Goal: Task Accomplishment & Management: Complete application form

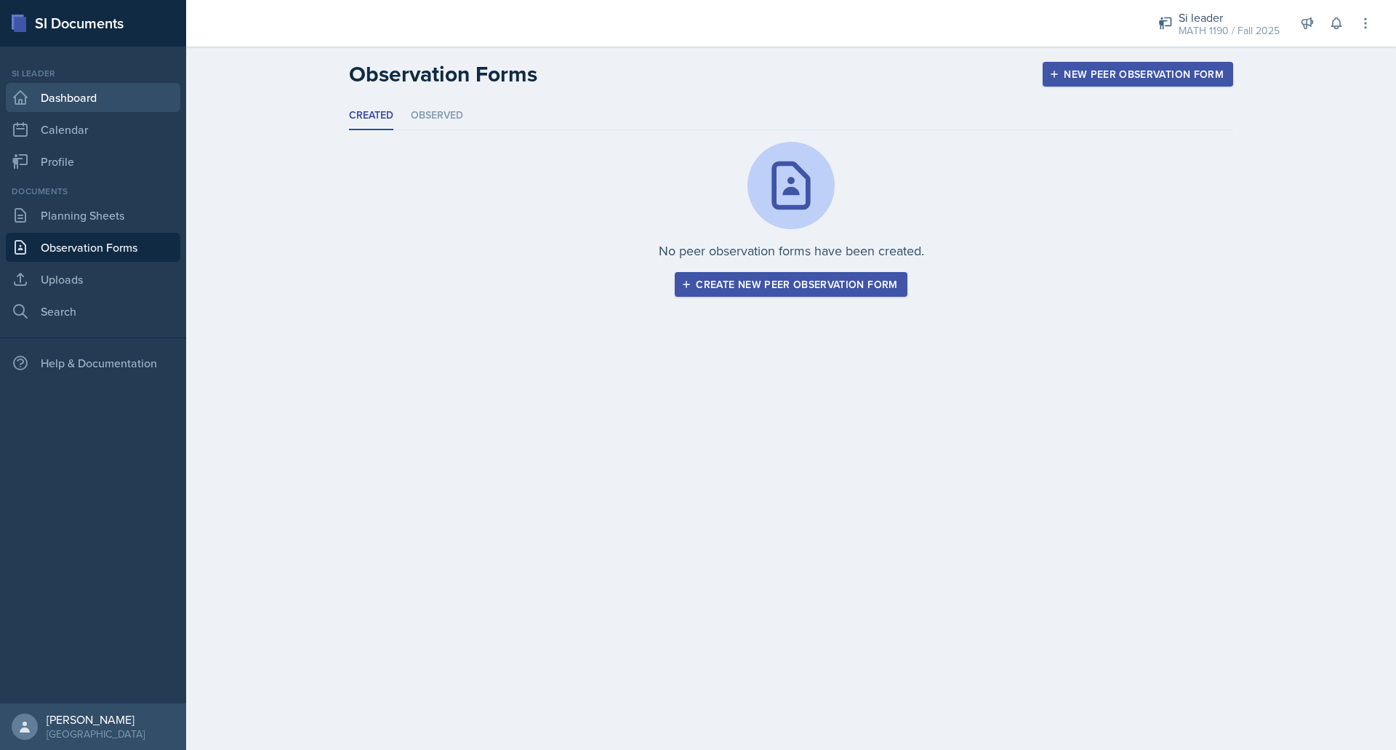
click at [138, 97] on link "Dashboard" at bounding box center [93, 97] width 175 height 29
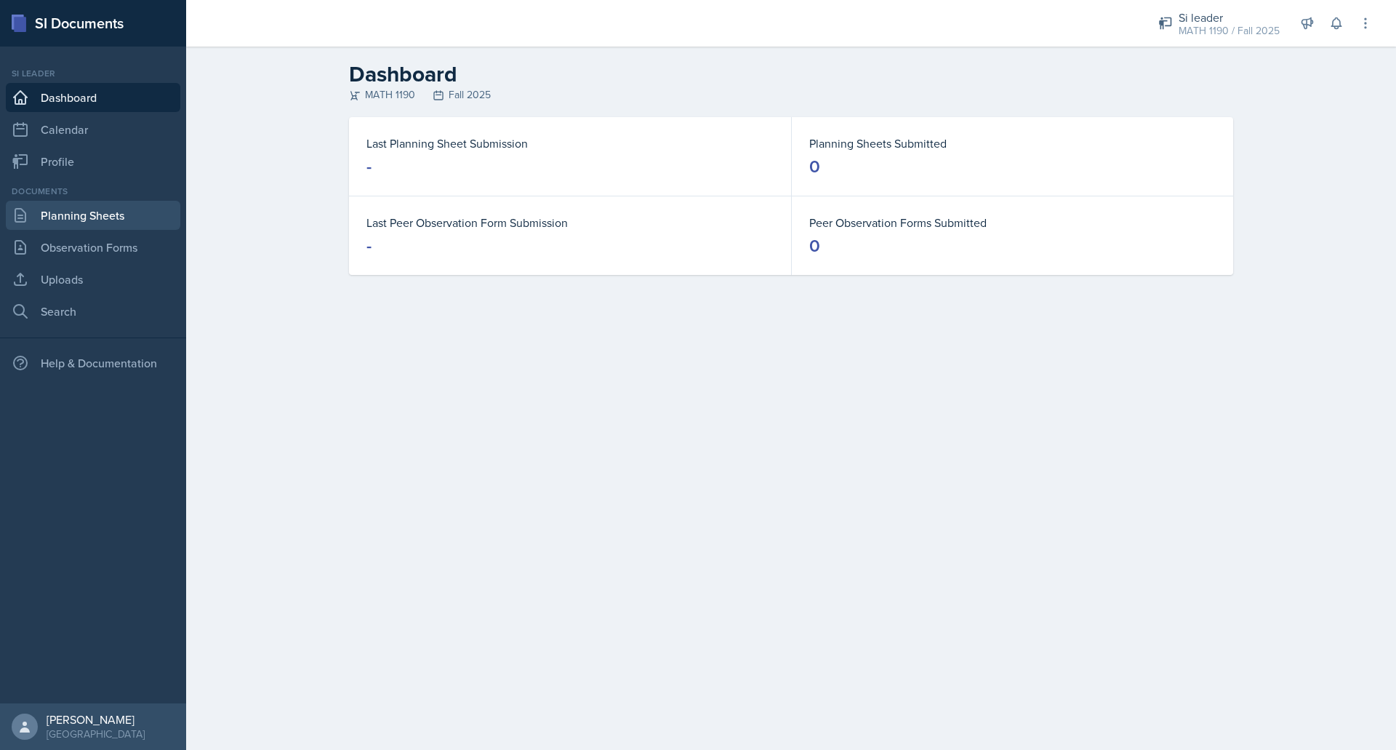
click at [113, 212] on link "Planning Sheets" at bounding box center [93, 215] width 175 height 29
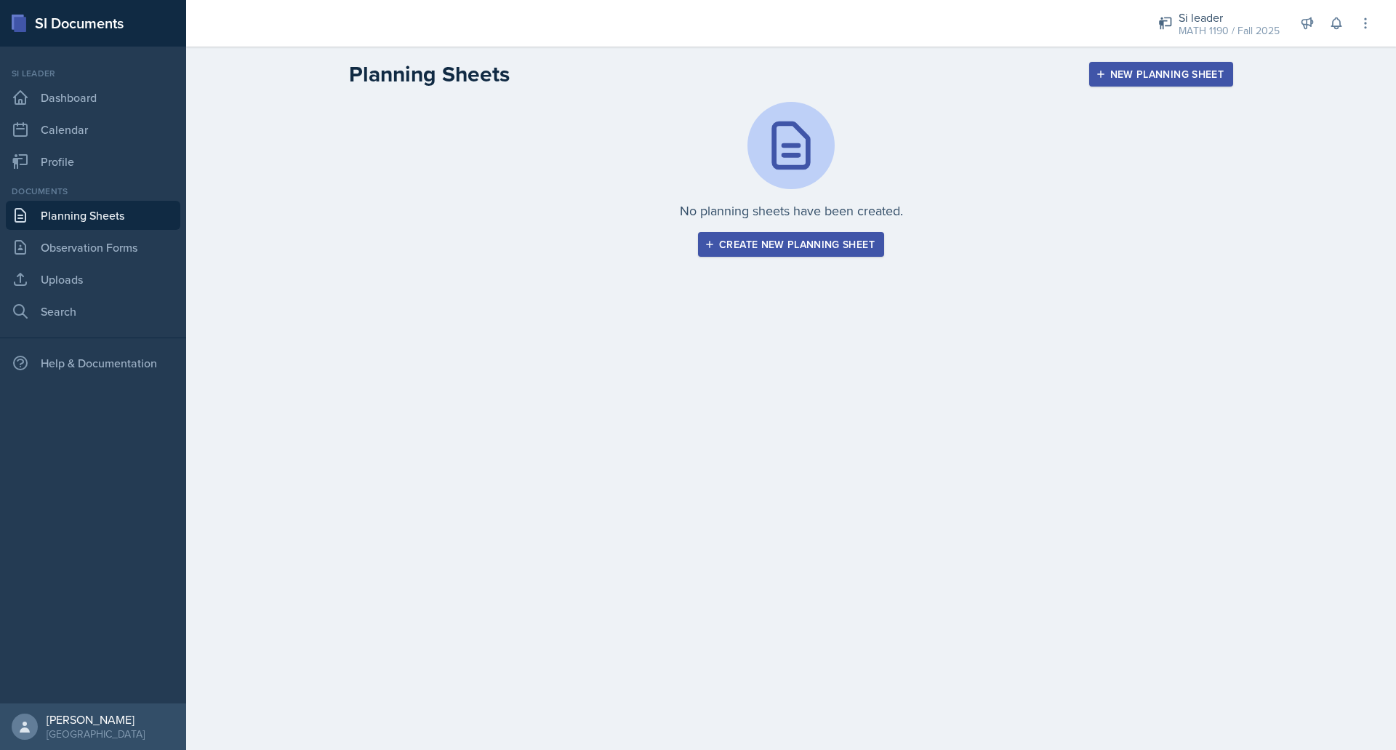
click at [1174, 65] on button "New Planning Sheet" at bounding box center [1161, 74] width 144 height 25
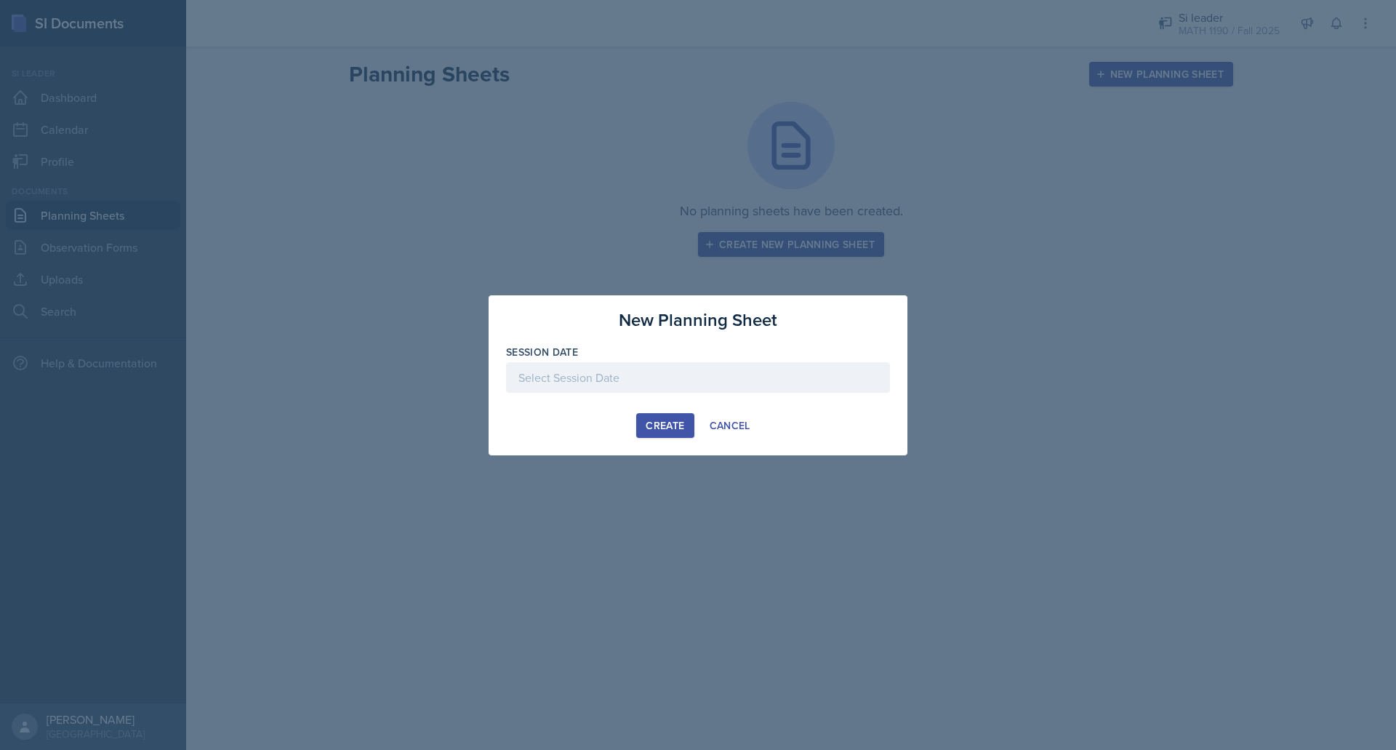
click at [532, 373] on div at bounding box center [698, 377] width 384 height 31
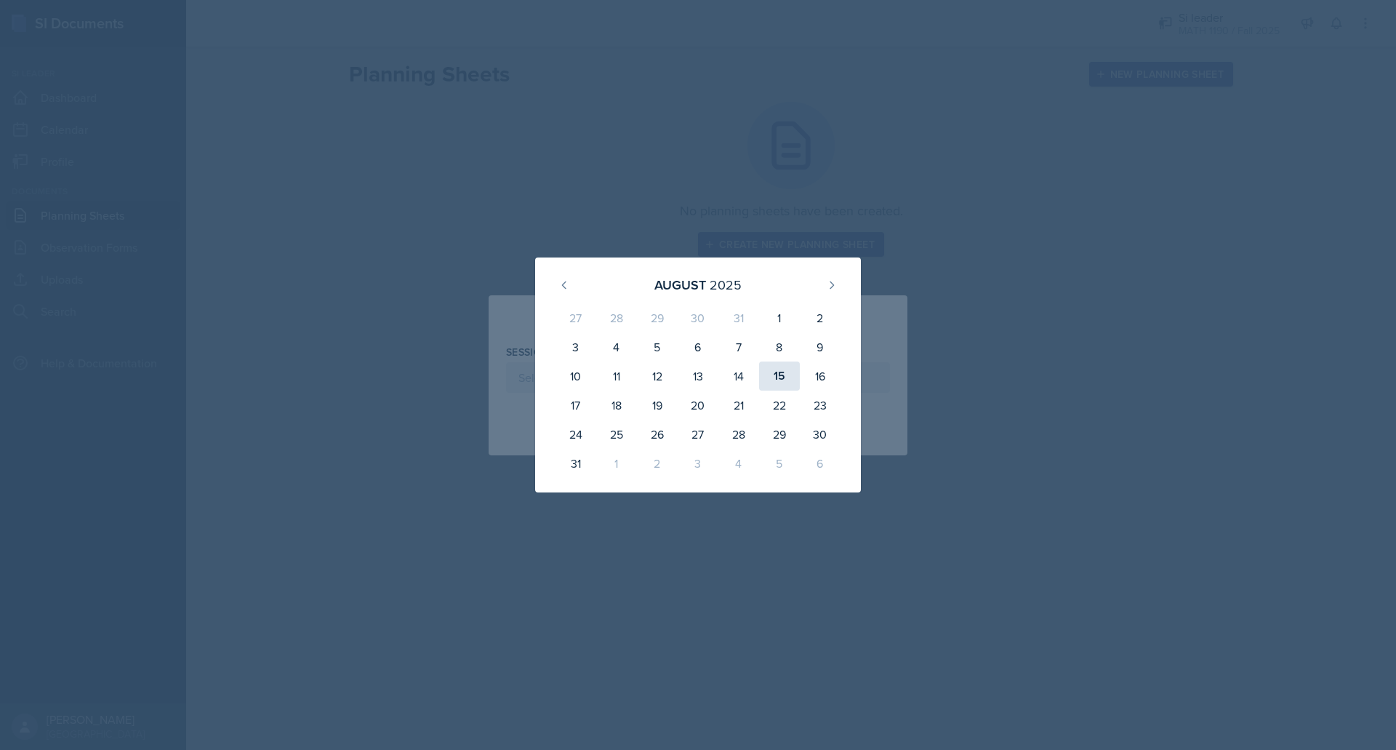
click at [792, 378] on div "15" at bounding box center [779, 375] width 41 height 29
type input "[DATE]"
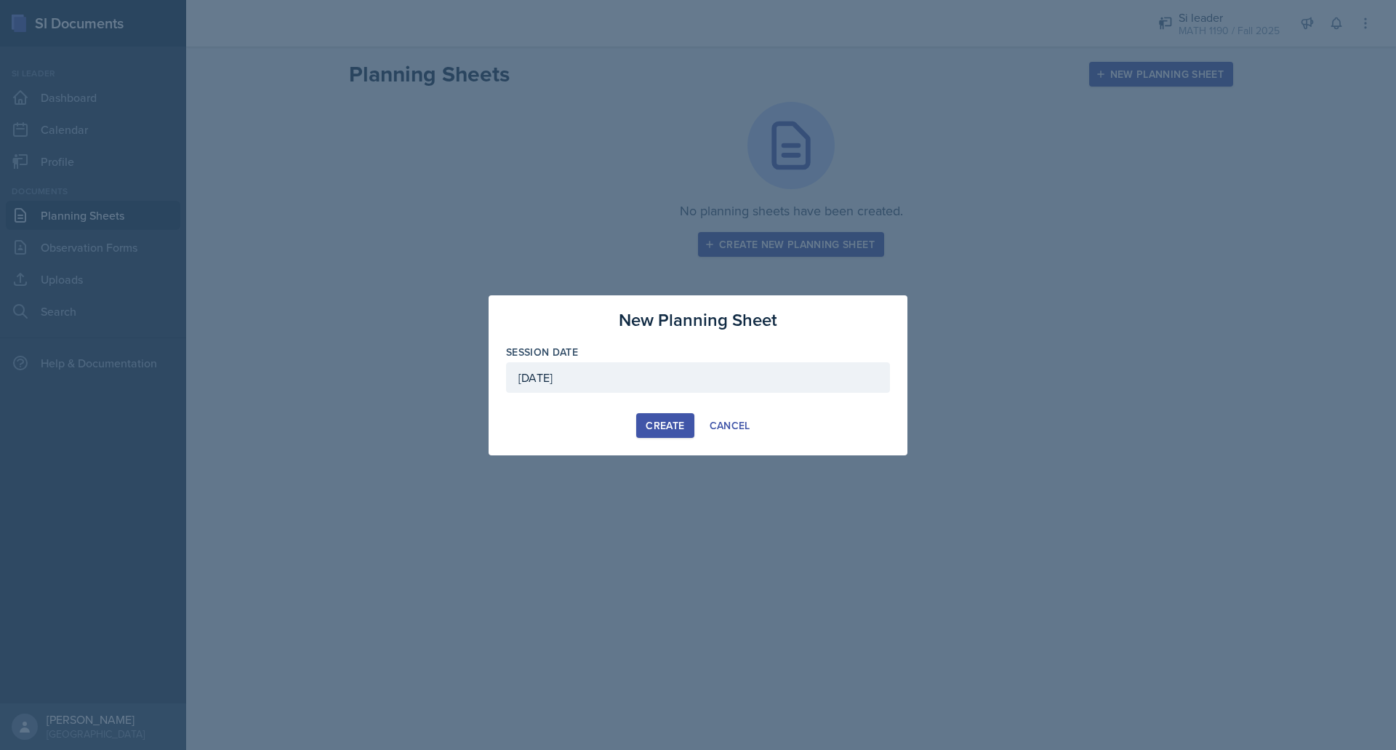
click at [664, 422] on div "Create" at bounding box center [665, 426] width 39 height 12
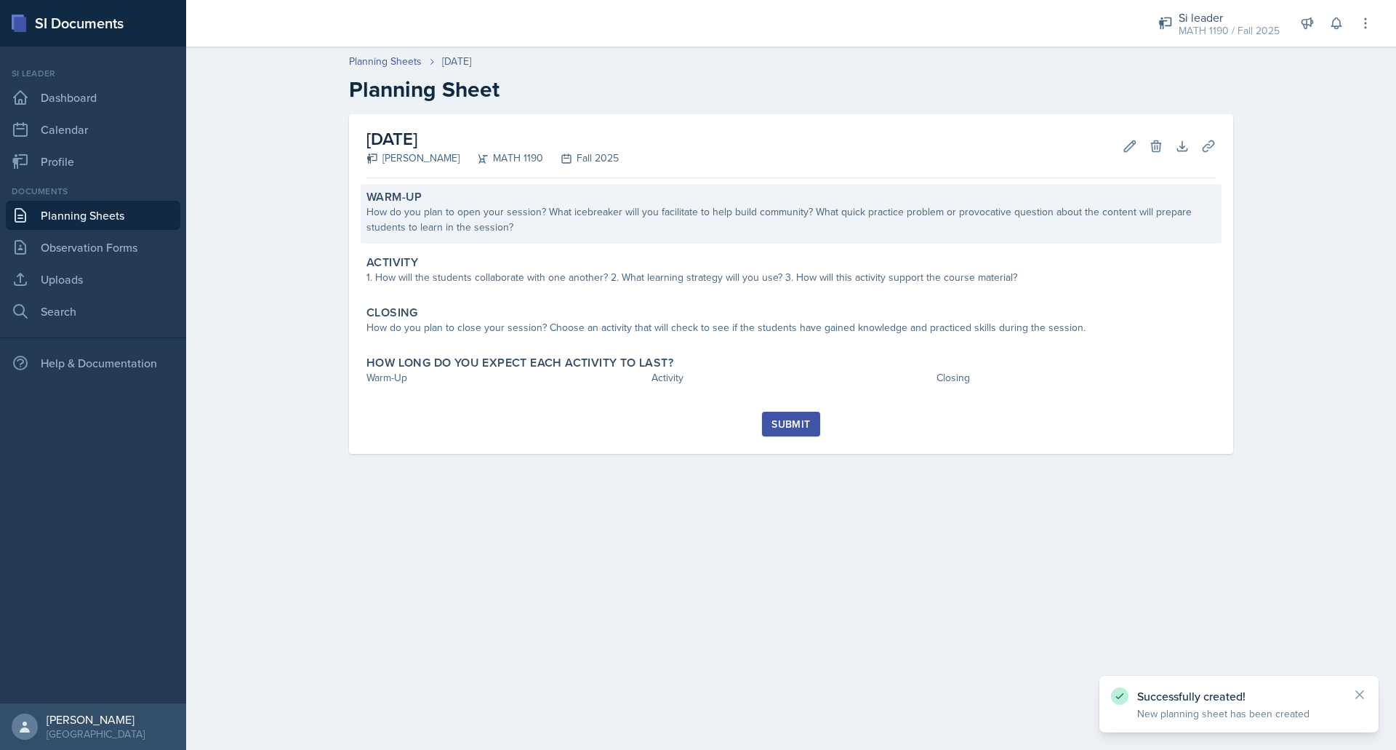
click at [469, 224] on div "How do you plan to open your session? What icebreaker will you facilitate to he…" at bounding box center [791, 219] width 849 height 31
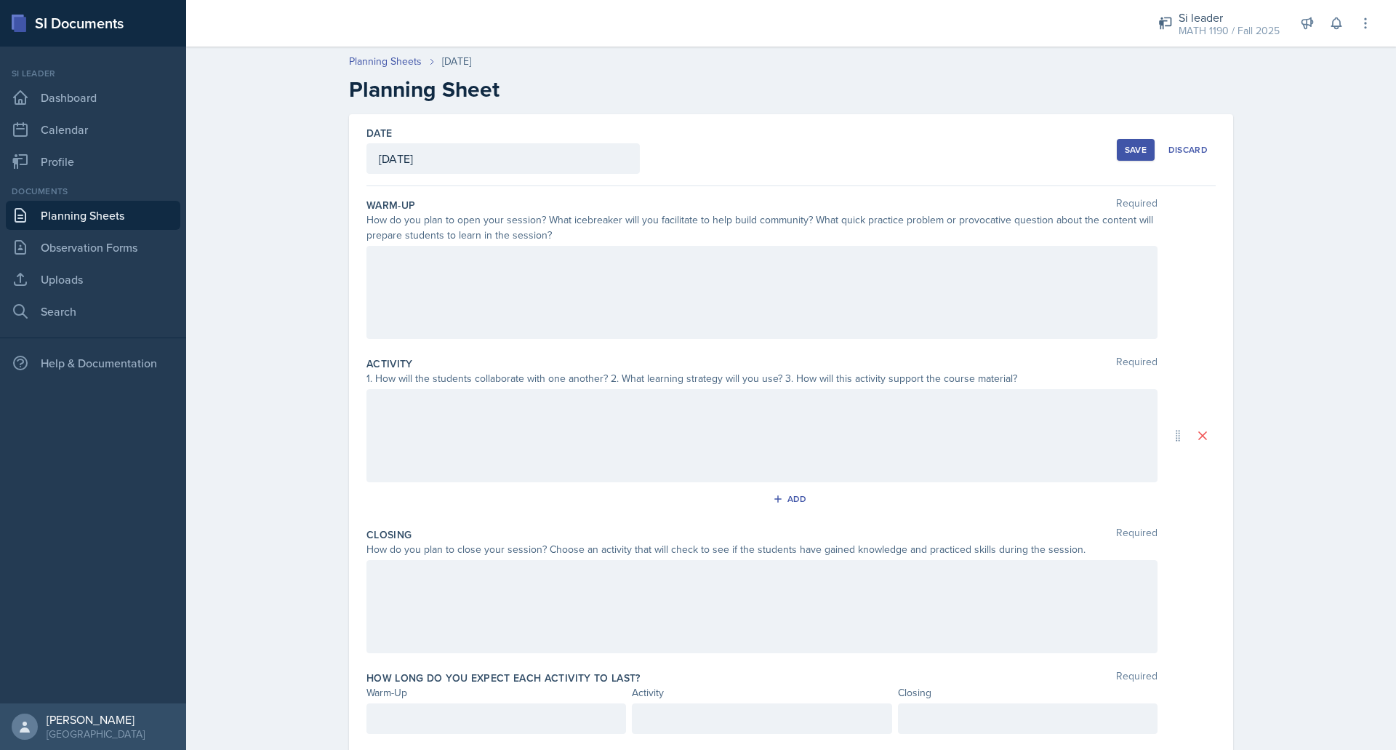
click at [582, 268] on div at bounding box center [762, 292] width 791 height 93
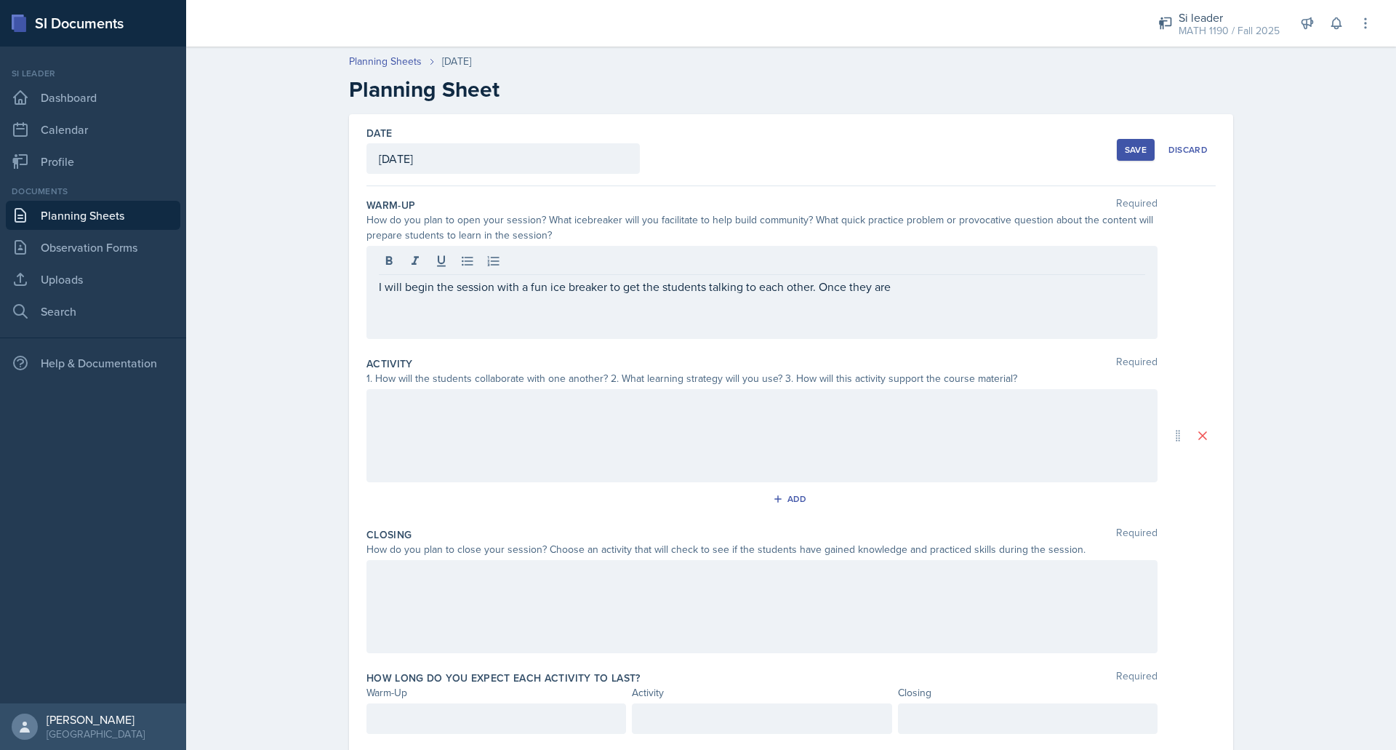
click at [368, 294] on div "I will begin the session with a fun ice breaker to get the students talking to …" at bounding box center [762, 292] width 791 height 93
click at [923, 322] on div "I will begin the session with a fun ice breaker to get the students talking to …" at bounding box center [762, 292] width 791 height 93
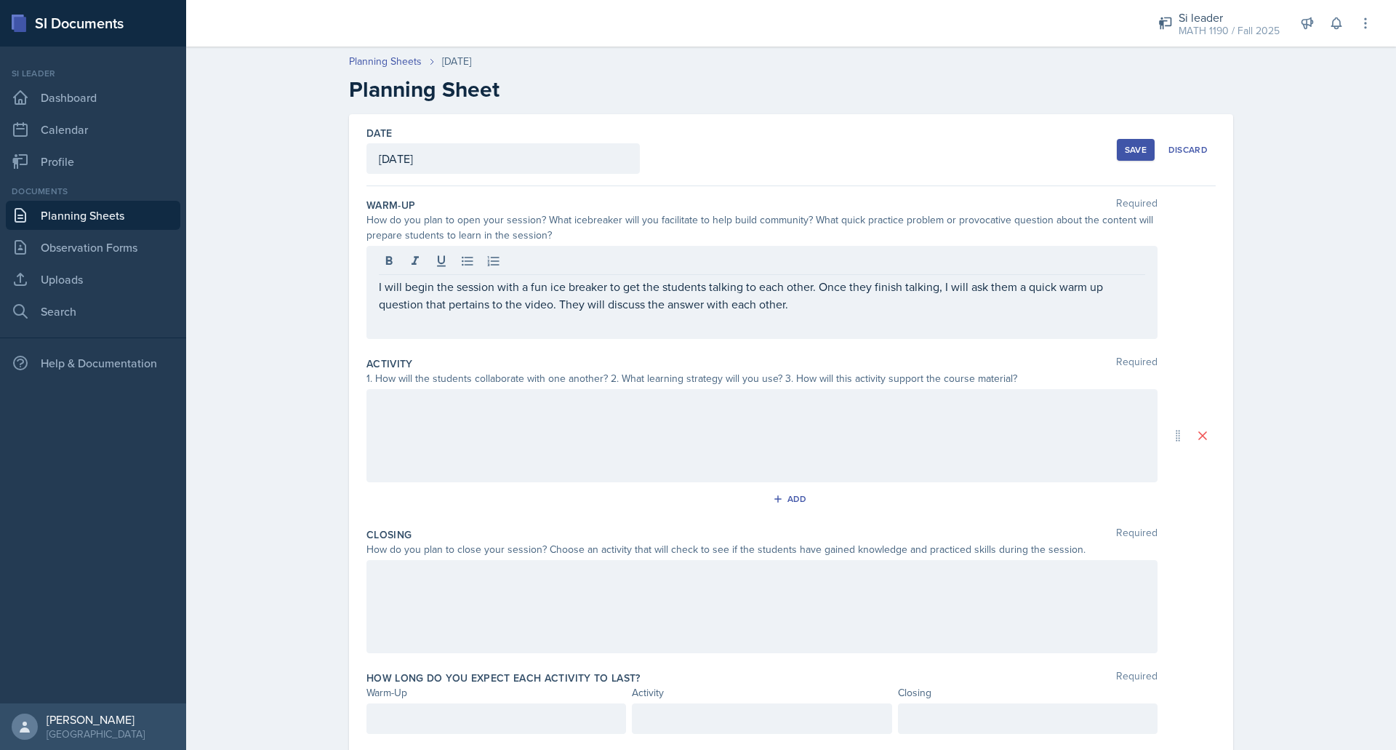
click at [808, 413] on div at bounding box center [762, 435] width 791 height 93
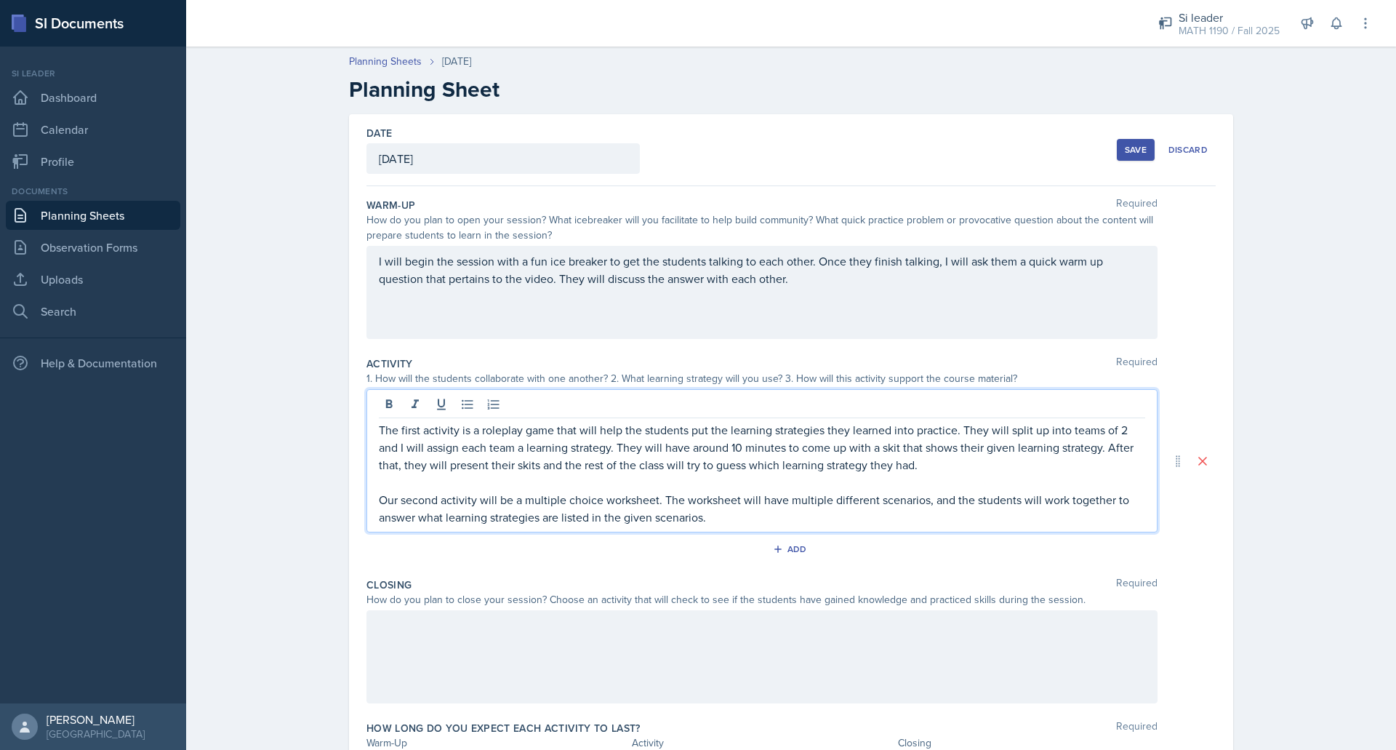
scroll to position [92, 0]
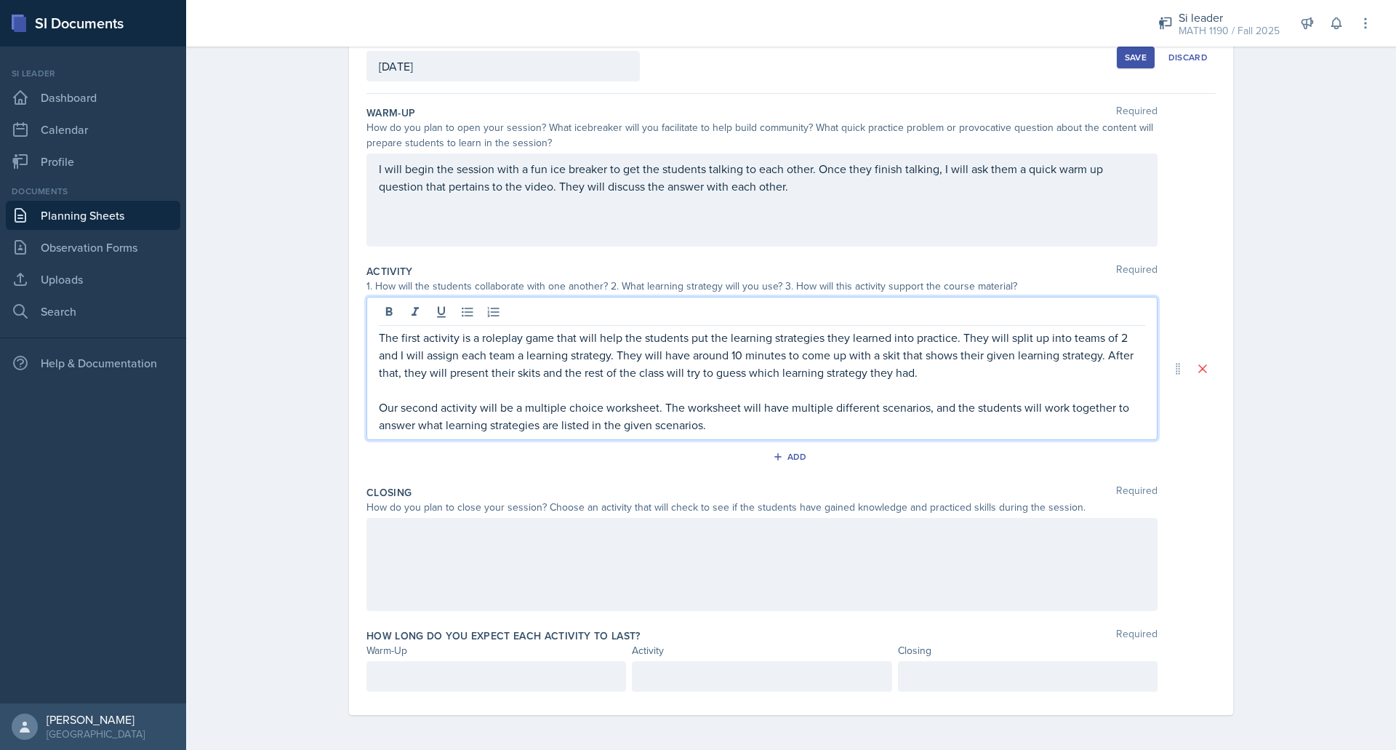
click at [581, 531] on div at bounding box center [762, 564] width 791 height 93
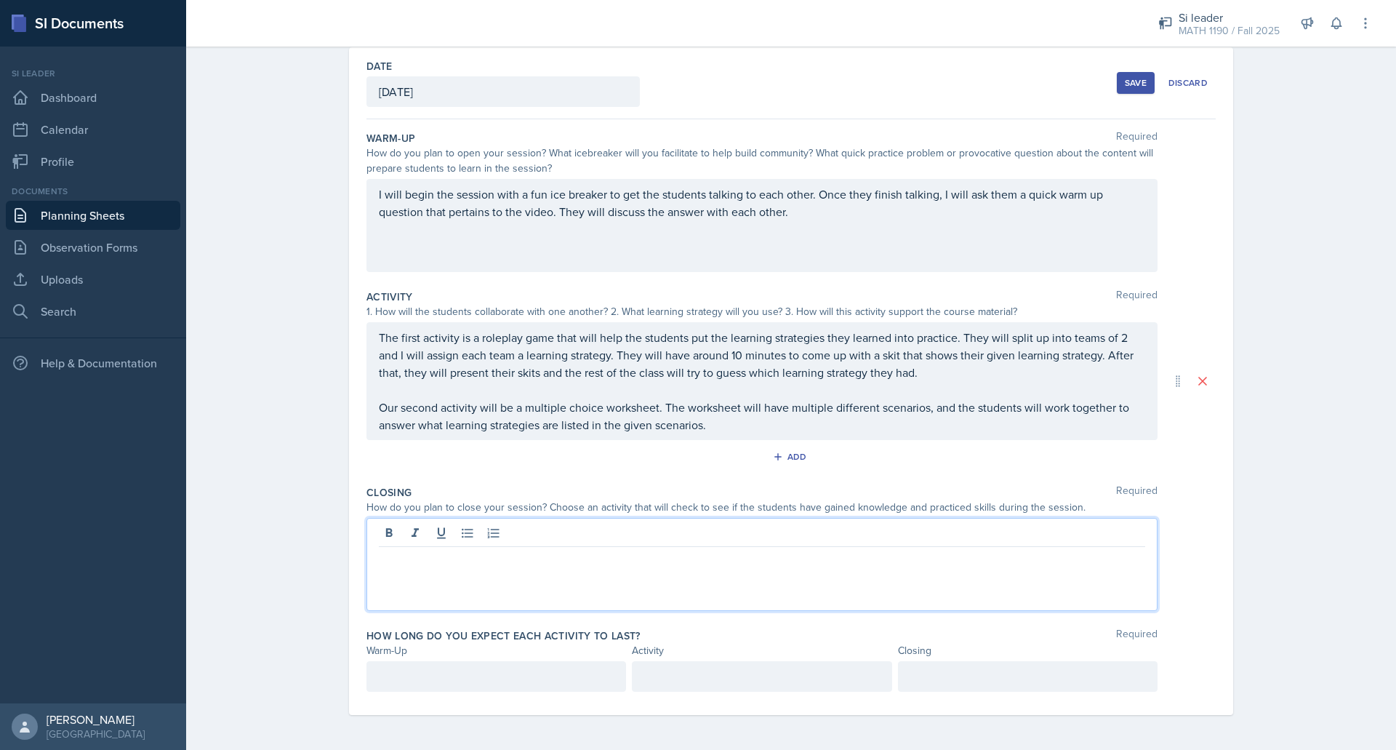
scroll to position [67, 0]
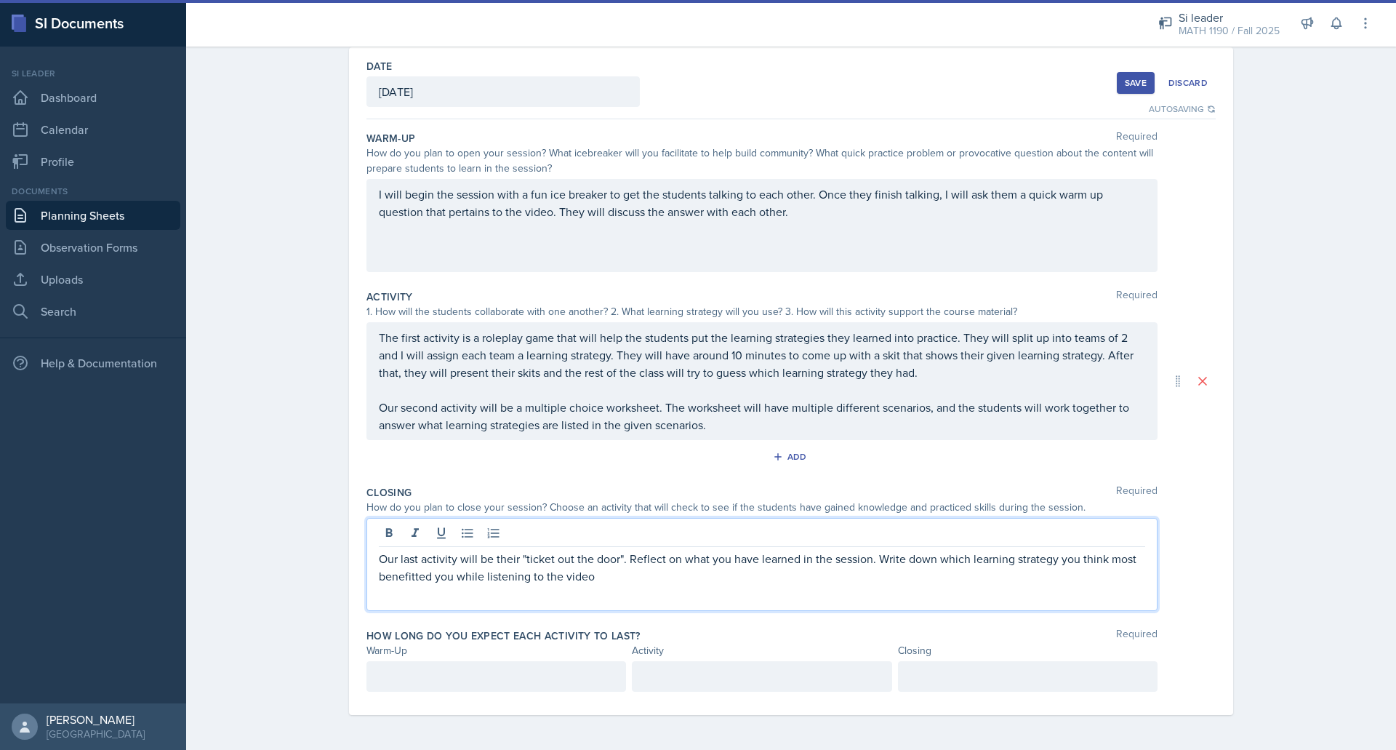
click at [626, 564] on p "Our last activity will be their "ticket out the door". Reflect on what you have…" at bounding box center [762, 567] width 767 height 35
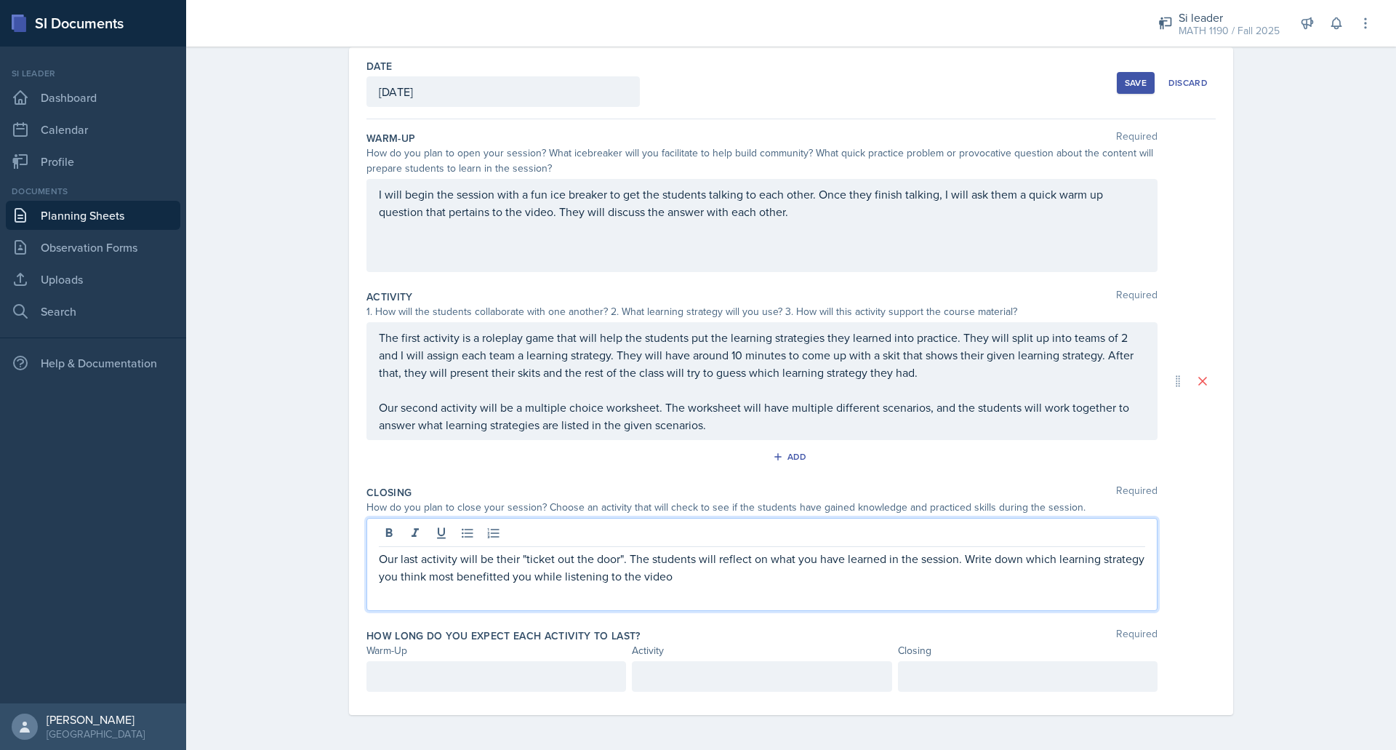
click at [807, 553] on p "Our last activity will be their "ticket out the door". The students will reflec…" at bounding box center [762, 567] width 767 height 35
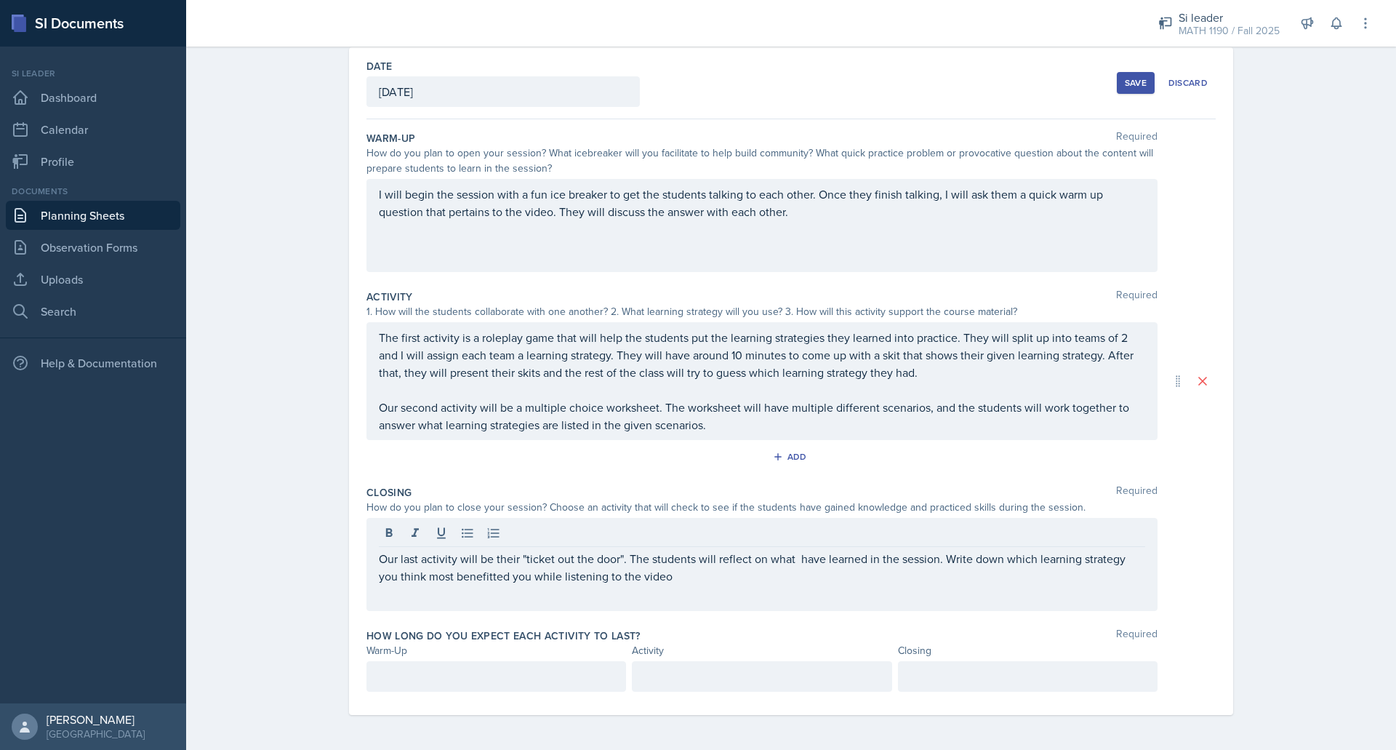
click at [820, 590] on div "Our last activity will be their "ticket out the door". The students will reflec…" at bounding box center [762, 564] width 791 height 93
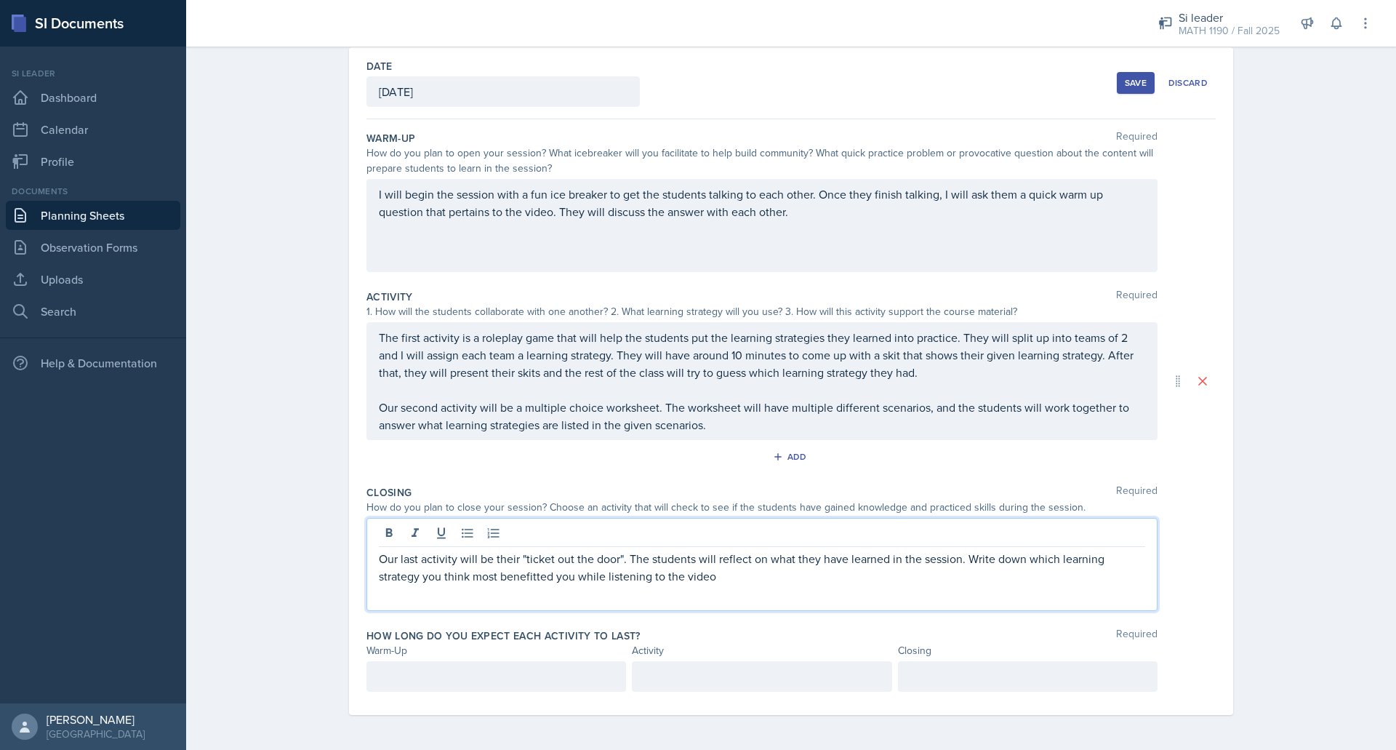
click at [836, 564] on p "Our last activity will be their "ticket out the door". The students will reflec…" at bounding box center [762, 567] width 767 height 35
click at [958, 565] on p "Our last activity will be their "ticket out the door". The students will reflec…" at bounding box center [762, 567] width 767 height 35
click at [432, 574] on p "Our last activity will be their "ticket out the door". The students will reflec…" at bounding box center [762, 567] width 767 height 35
click at [567, 579] on p "Our last activity will be their "ticket out the door". The students will reflec…" at bounding box center [762, 567] width 767 height 35
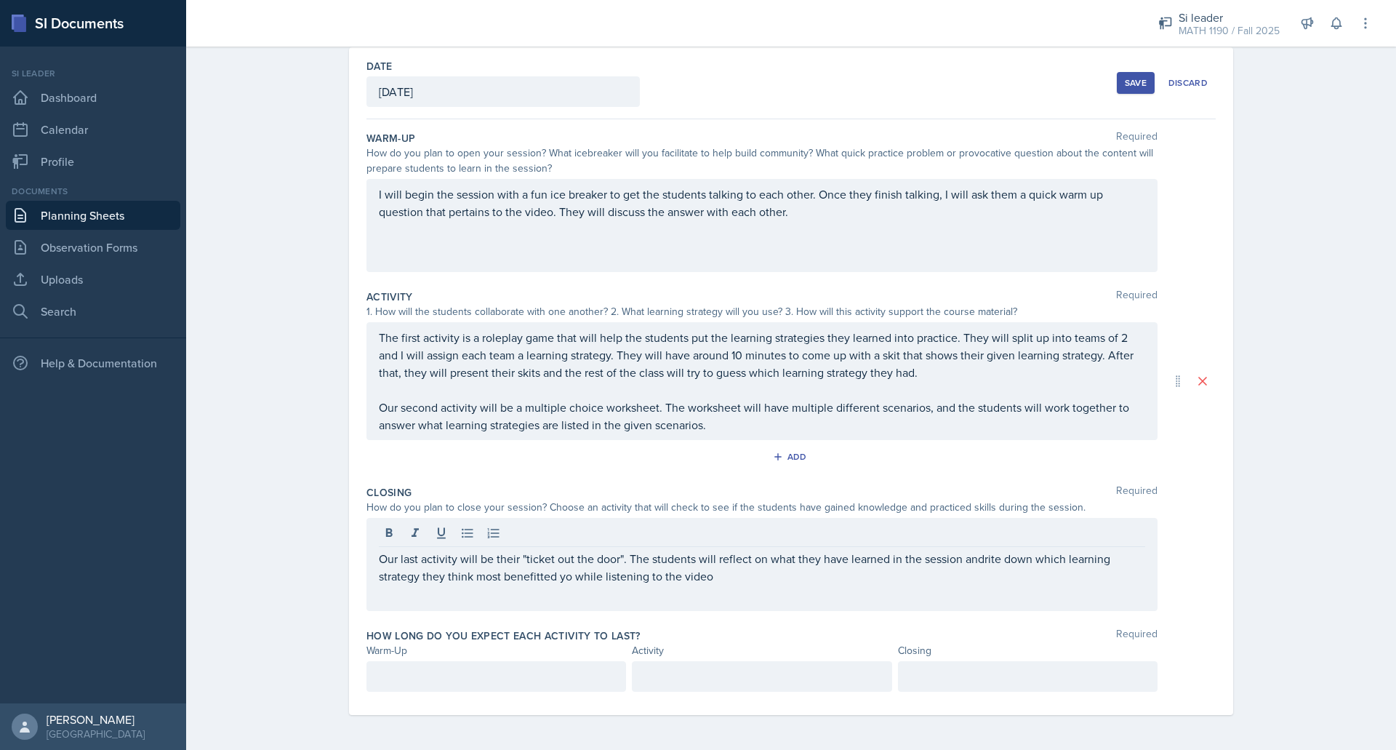
click at [570, 613] on div "Closing Required How do you plan to close your session? Choose an activity that…" at bounding box center [791, 550] width 849 height 143
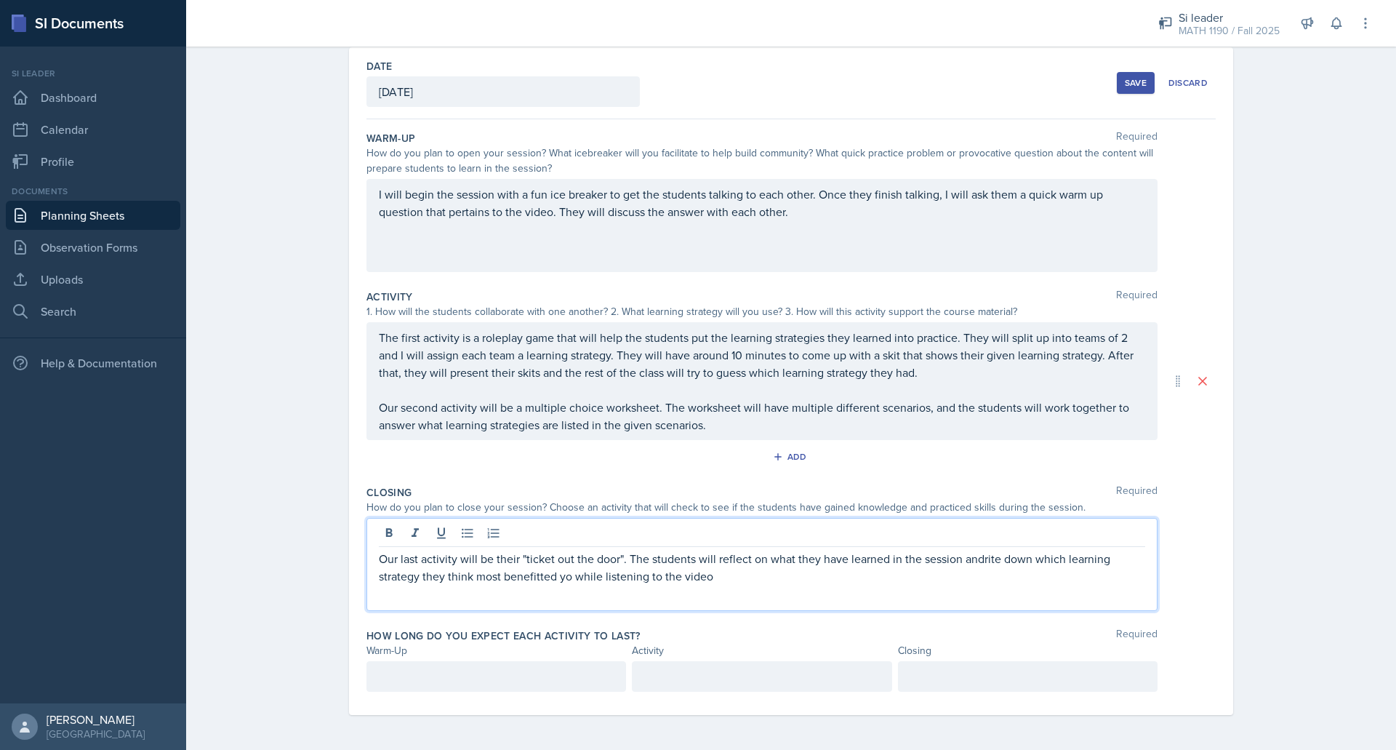
click at [977, 536] on div "Our last activity will be their "ticket out the door". The students will reflec…" at bounding box center [762, 564] width 791 height 93
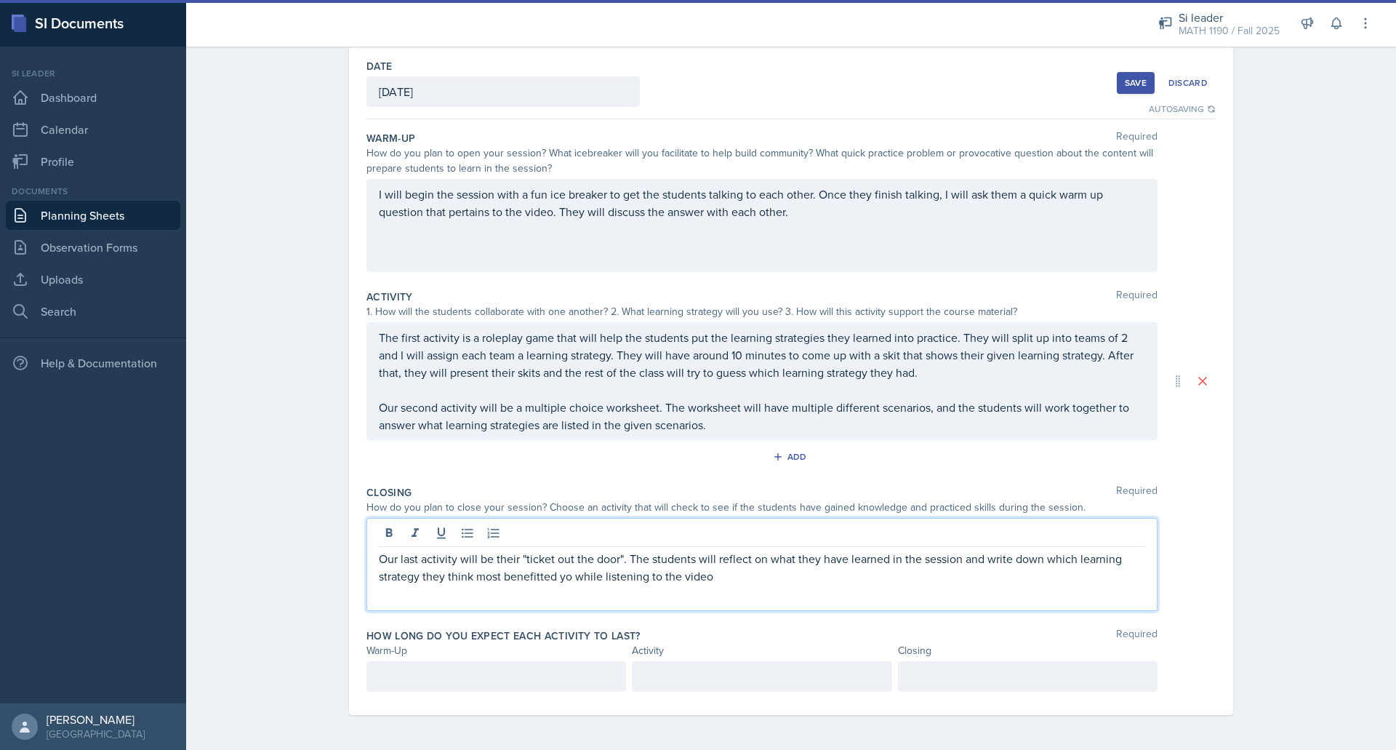
click at [566, 581] on p "Our last activity will be their "ticket out the door". The students will reflec…" at bounding box center [762, 567] width 767 height 35
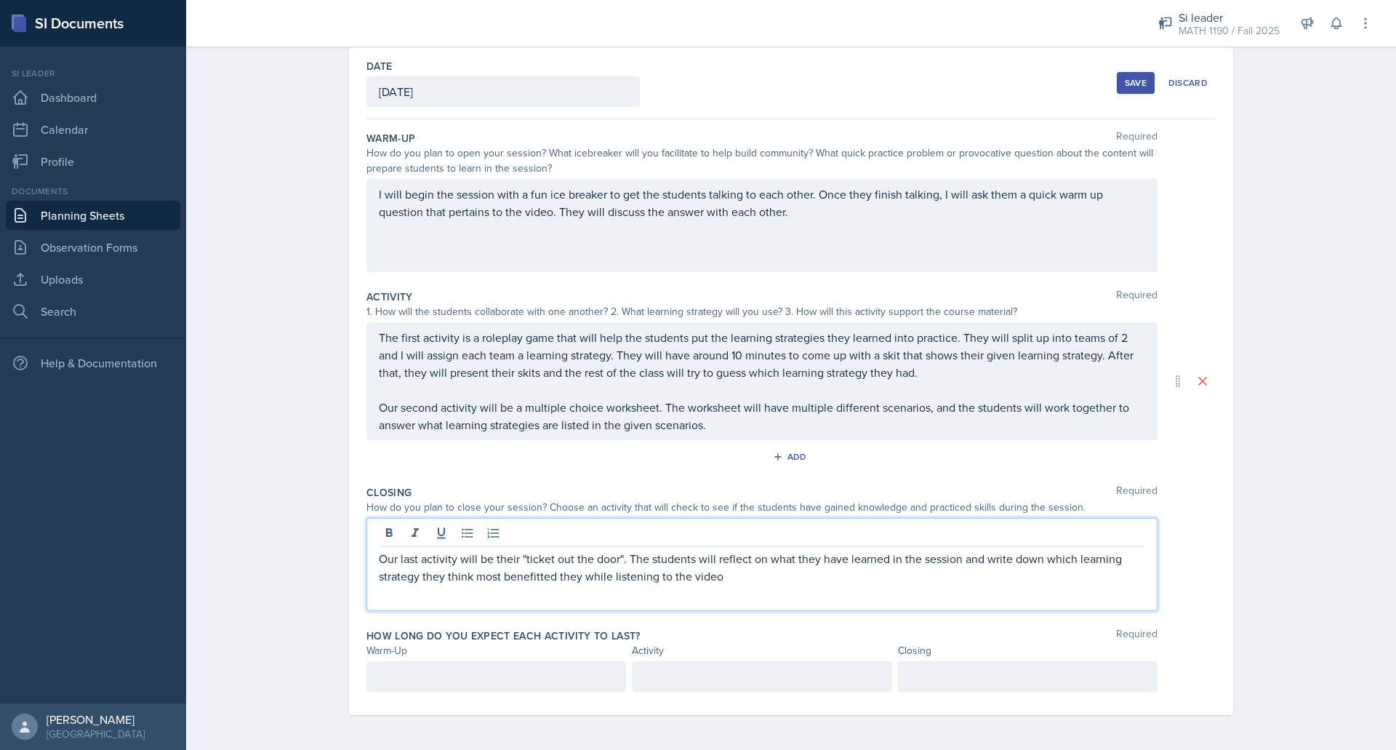
click at [717, 580] on p "Our last activity will be their "ticket out the door". The students will reflec…" at bounding box center [762, 567] width 767 height 35
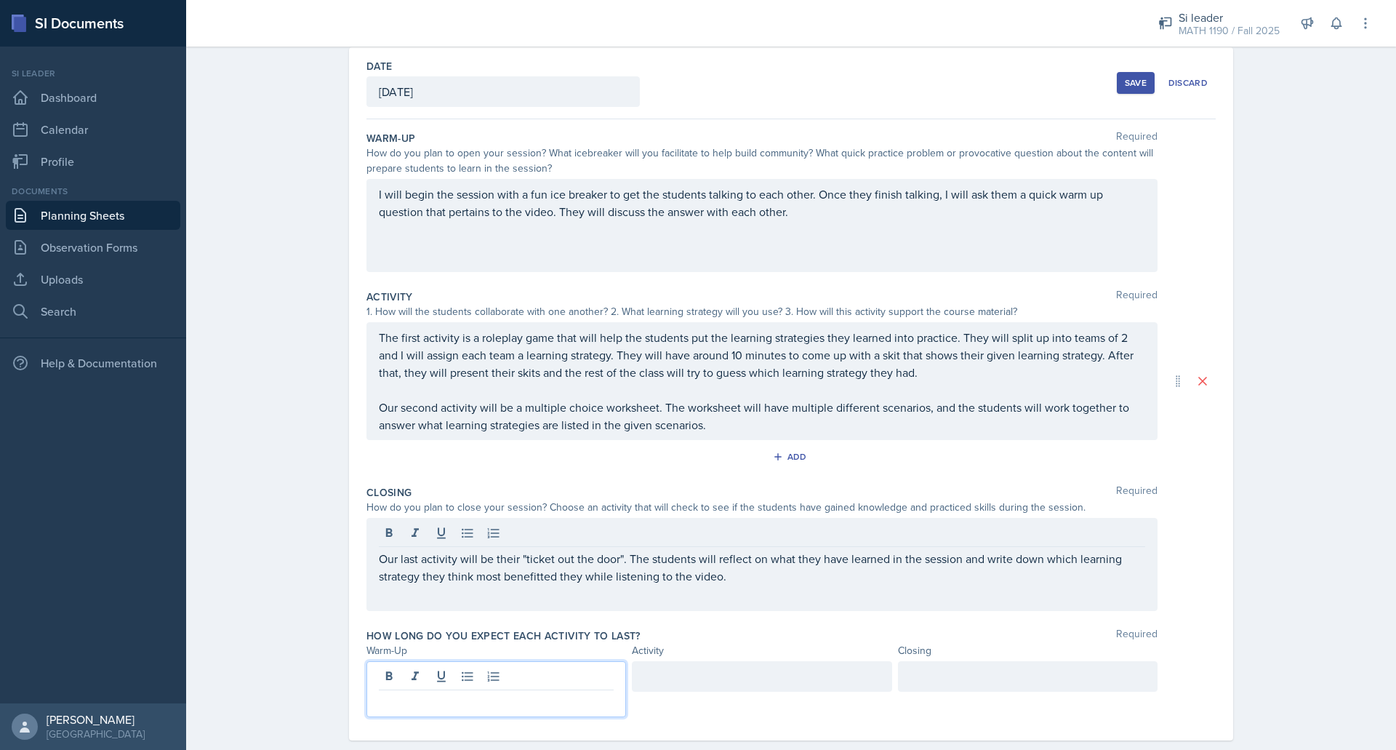
click at [487, 682] on div at bounding box center [497, 689] width 260 height 56
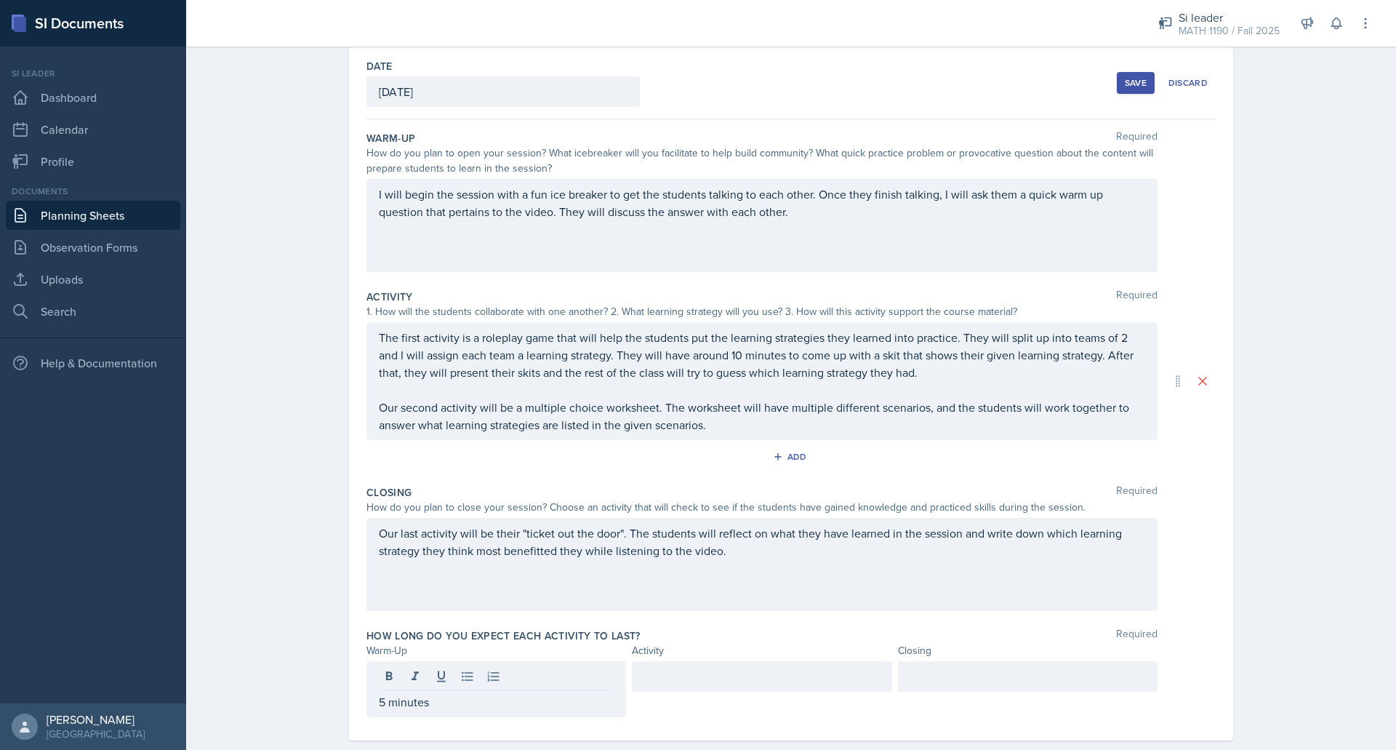
click at [636, 691] on div at bounding box center [762, 676] width 260 height 31
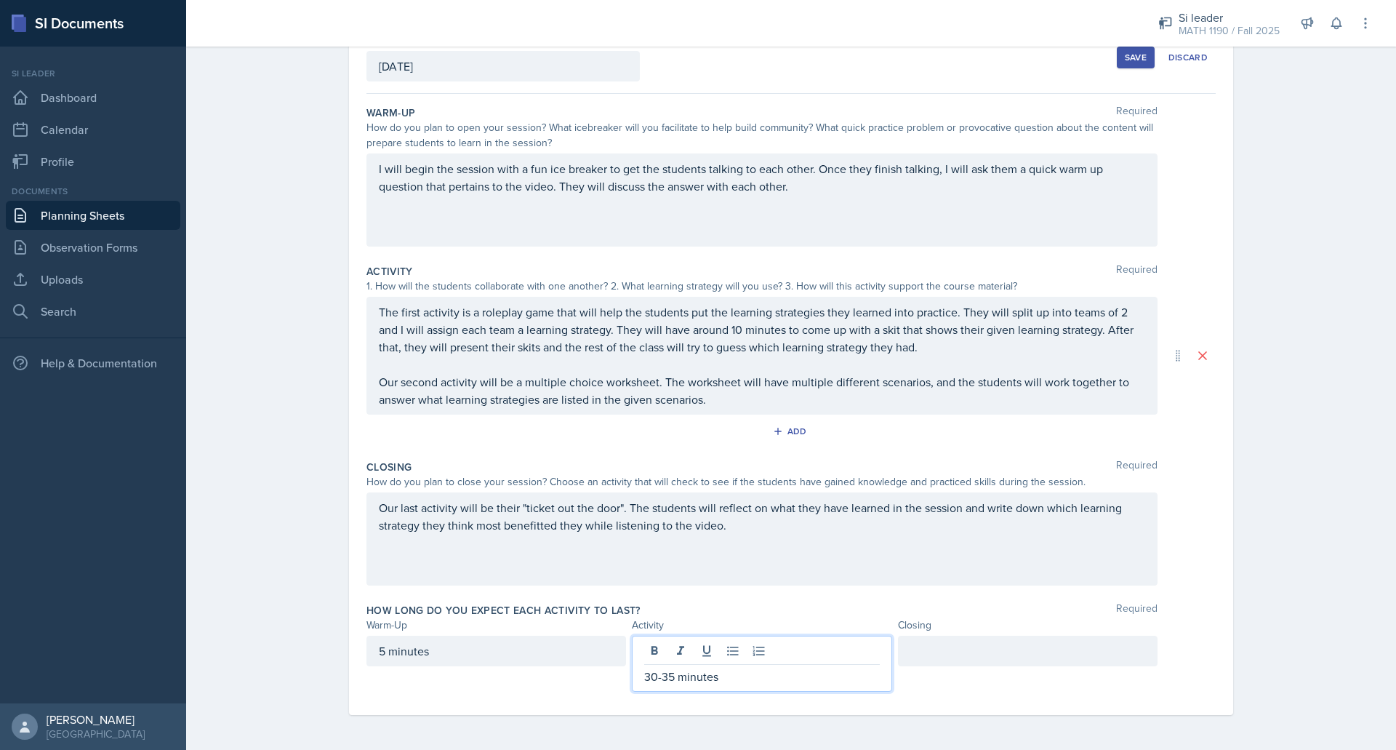
click at [671, 678] on p "30-35 minutes" at bounding box center [761, 676] width 235 height 17
click at [958, 655] on div at bounding box center [1028, 664] width 260 height 56
click at [964, 276] on div "Activity Required" at bounding box center [791, 271] width 849 height 15
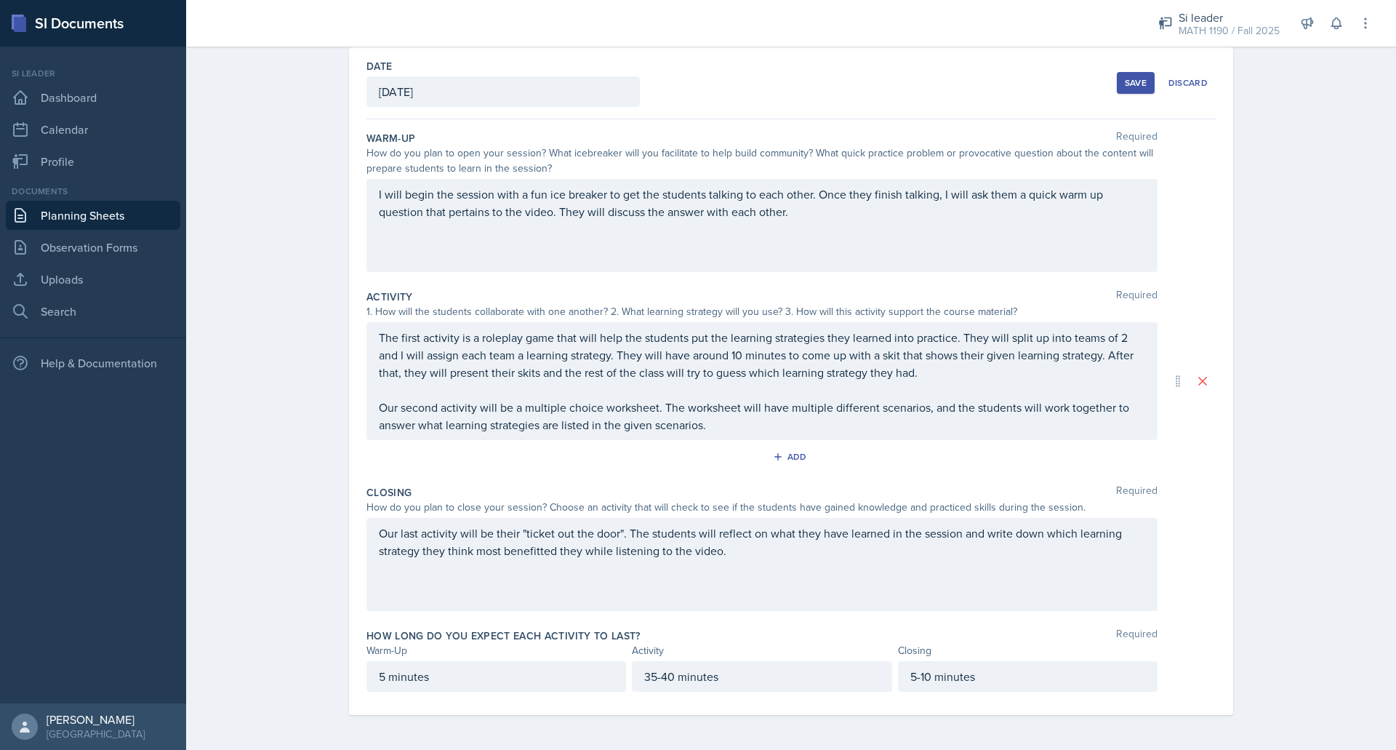
scroll to position [0, 0]
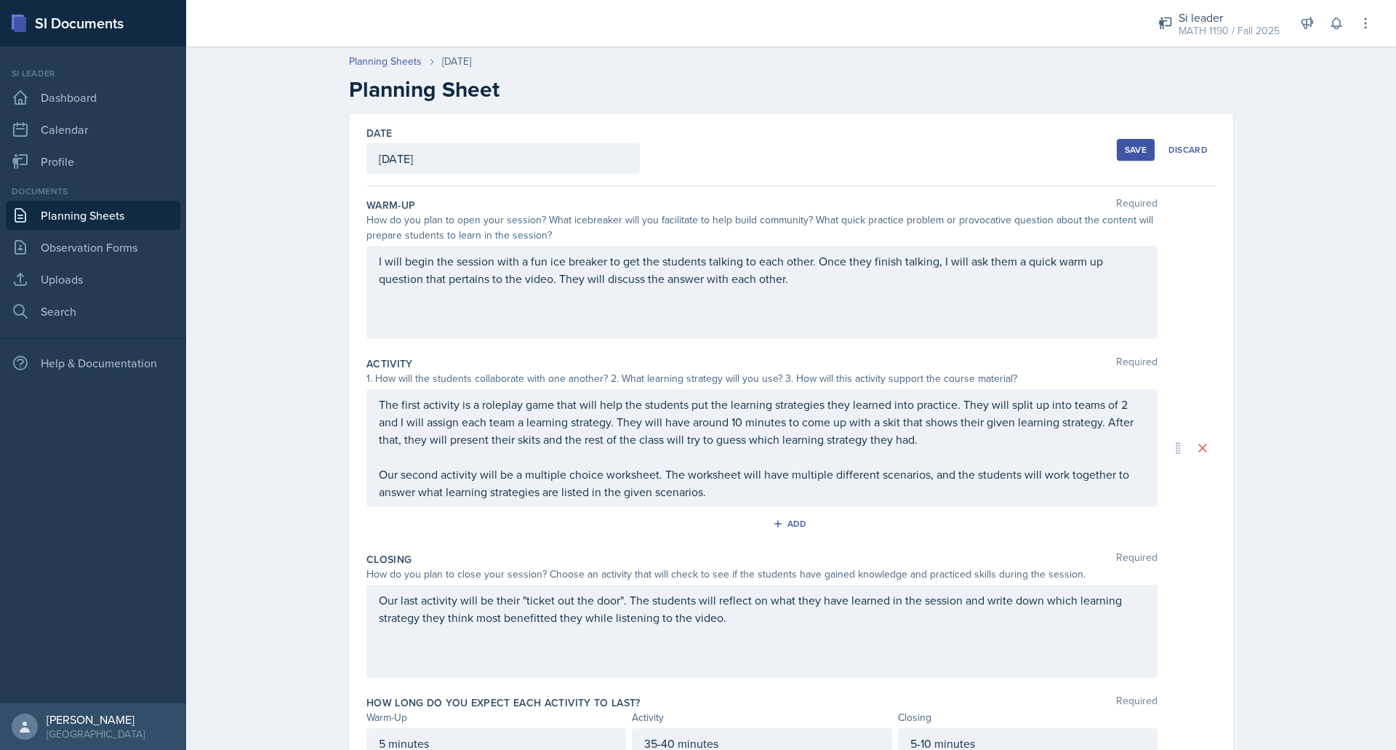
click at [1126, 150] on div "Save" at bounding box center [1136, 150] width 22 height 12
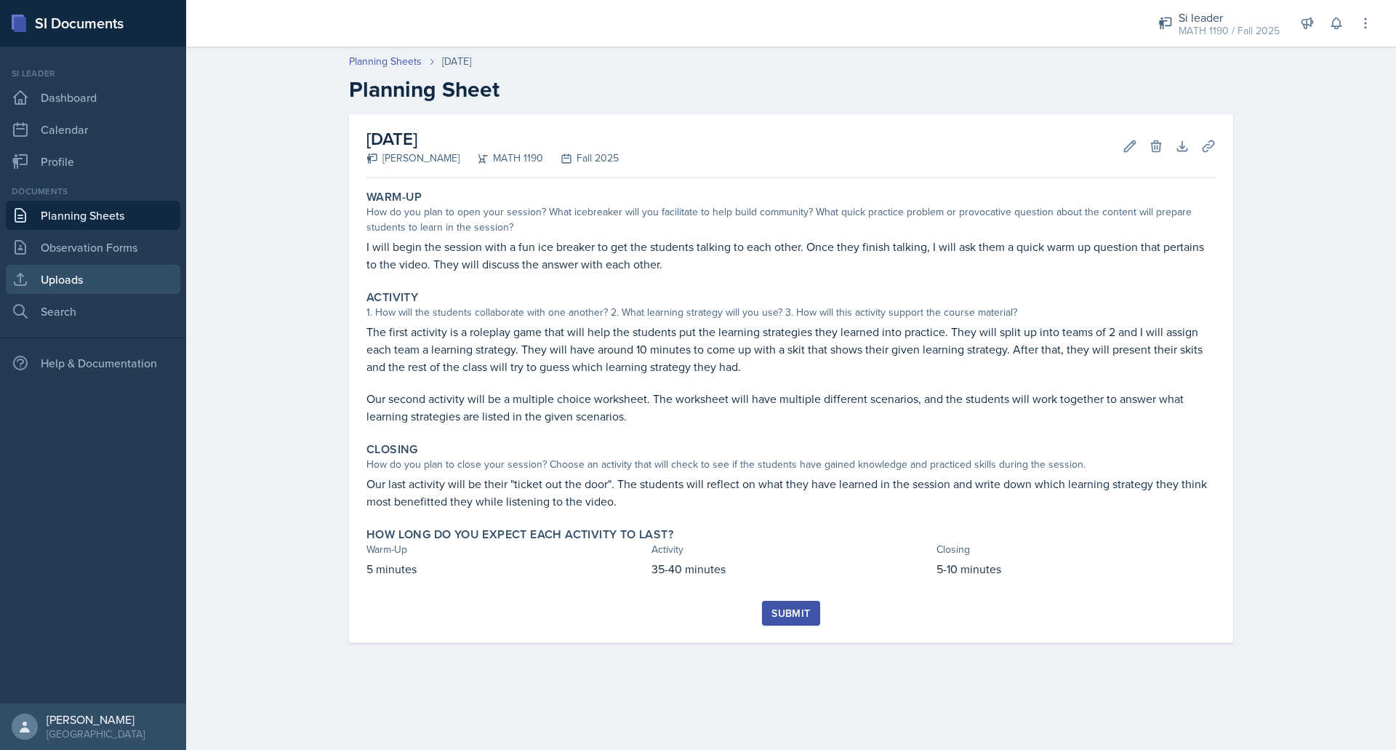
click at [84, 281] on link "Uploads" at bounding box center [93, 279] width 175 height 29
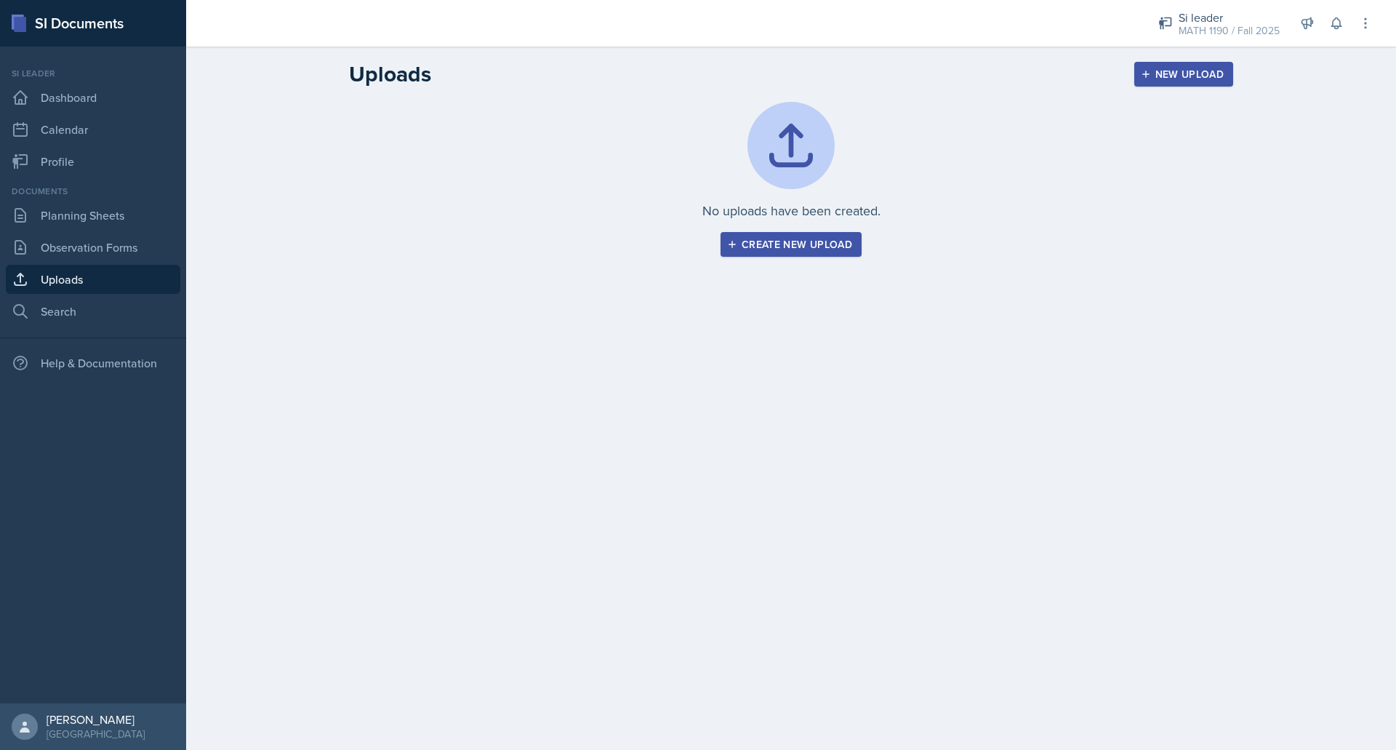
click at [749, 241] on div "Create new upload" at bounding box center [791, 245] width 122 height 12
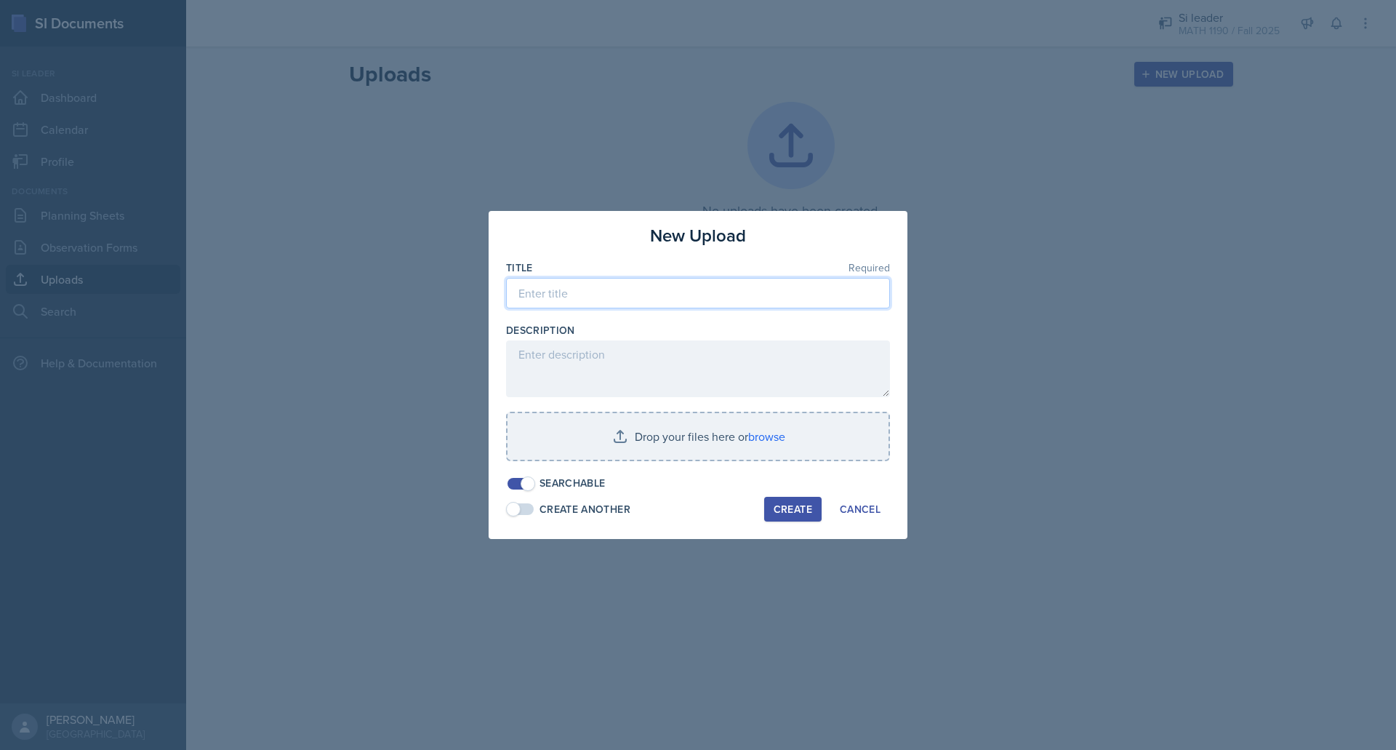
click at [639, 300] on input at bounding box center [698, 293] width 384 height 31
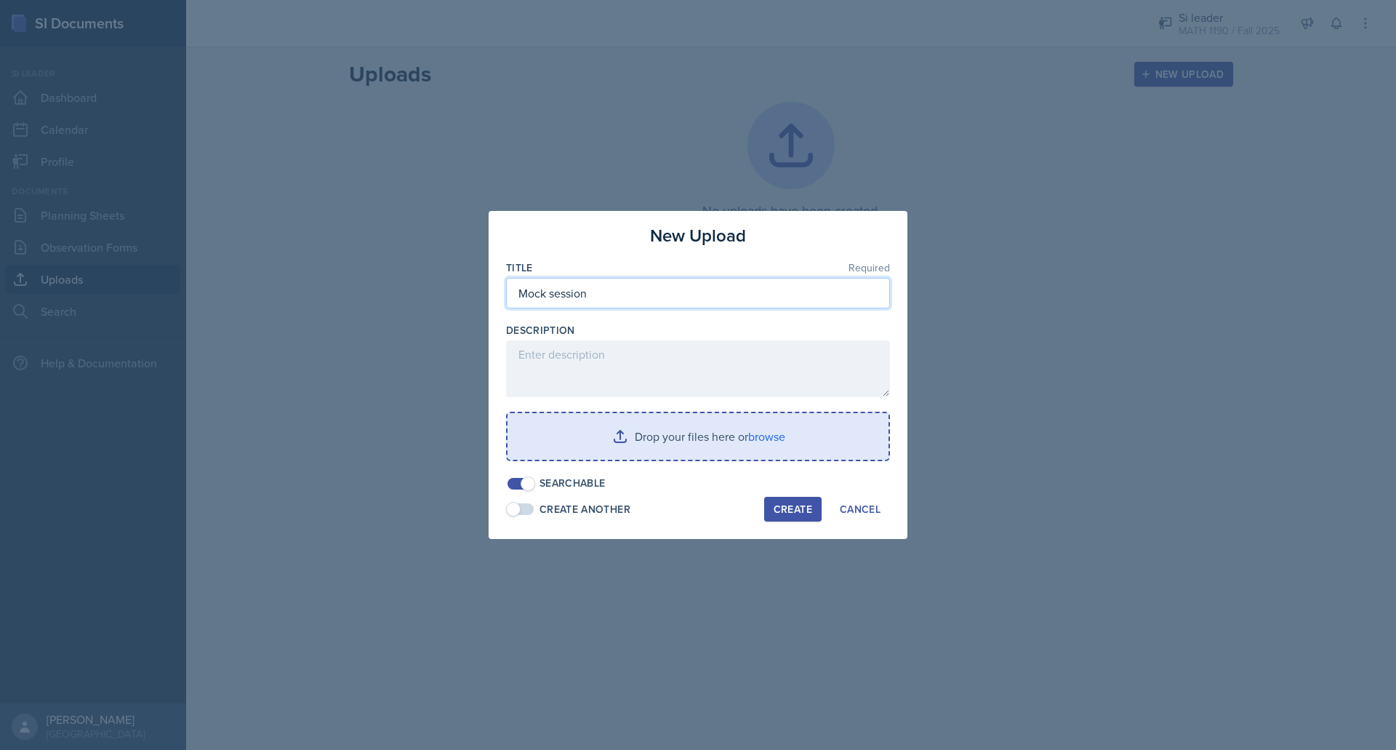
type input "Mock session"
click at [619, 419] on input "file" at bounding box center [698, 436] width 381 height 47
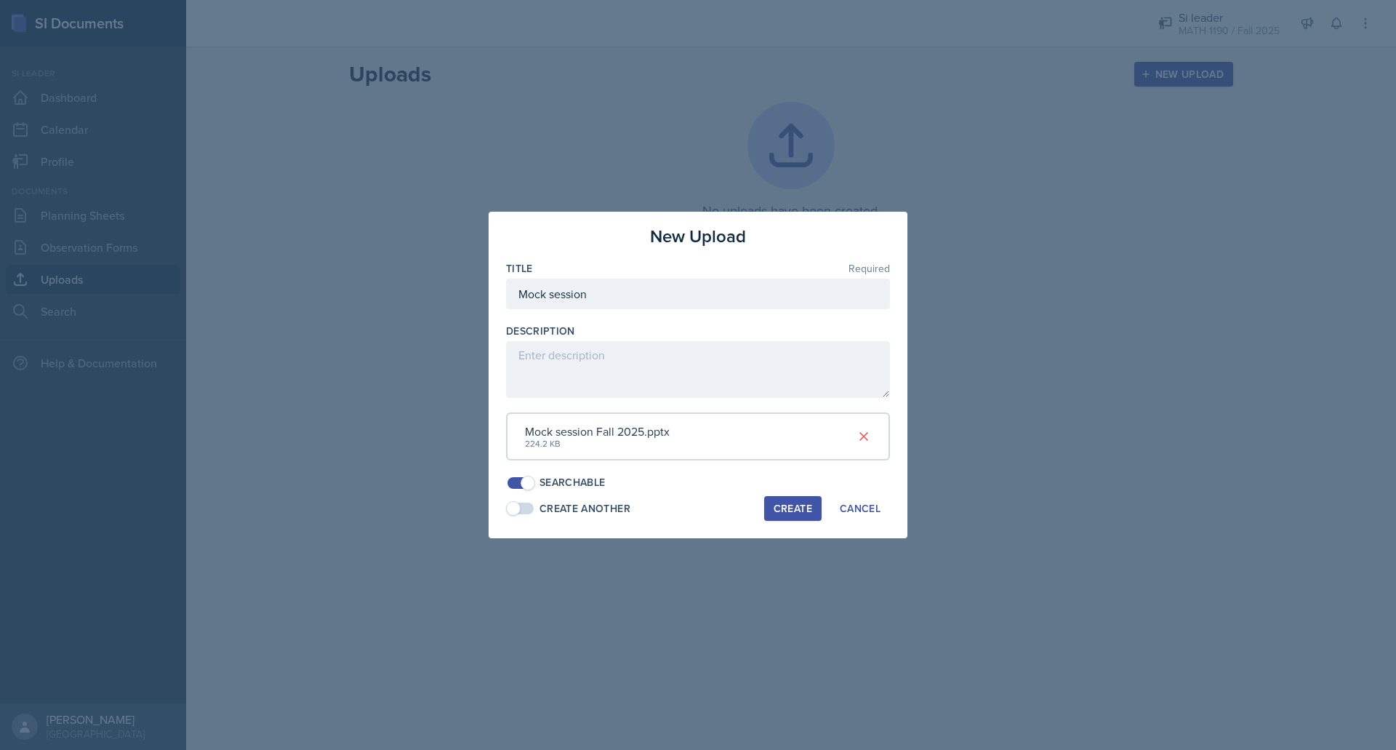
click at [800, 510] on div "Create" at bounding box center [793, 509] width 39 height 12
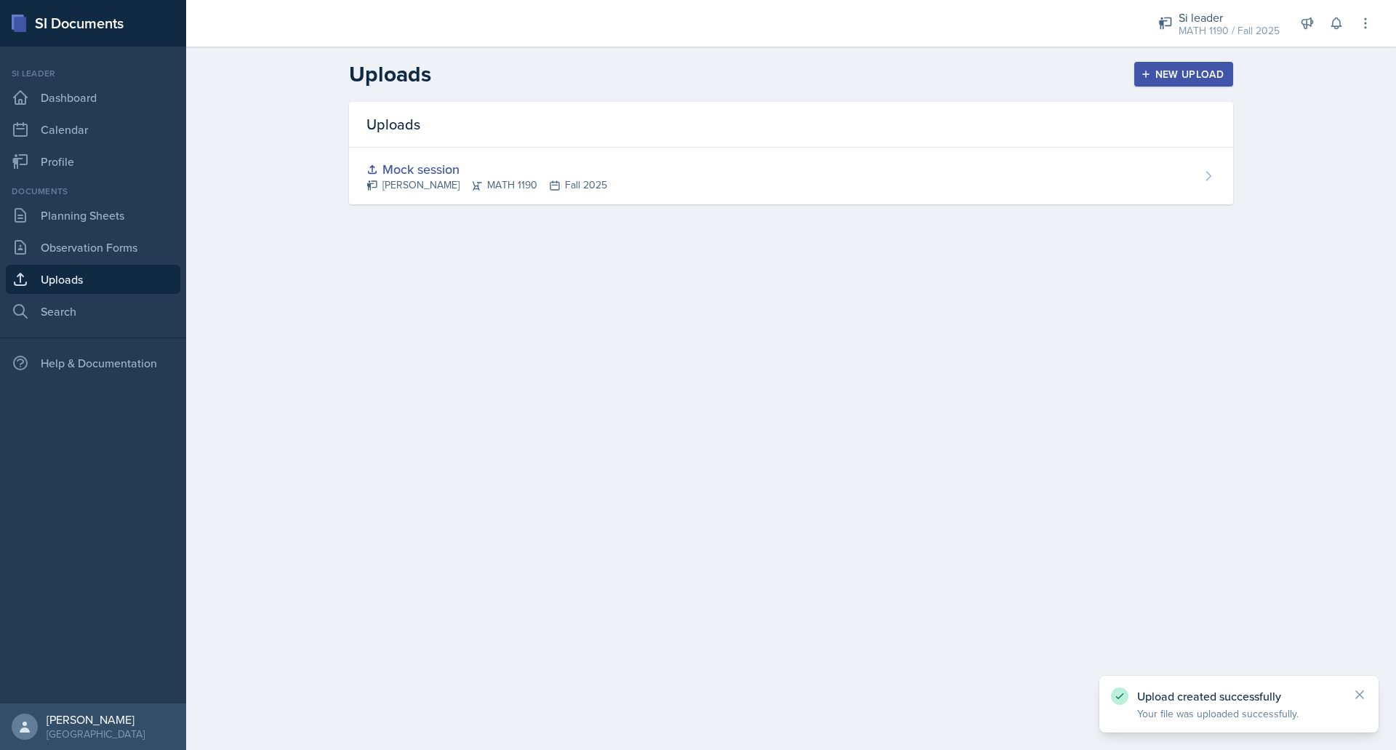
click at [51, 200] on div "Documents Planning Sheets Observation Forms Uploads Search" at bounding box center [93, 255] width 175 height 141
click at [55, 216] on link "Planning Sheets" at bounding box center [93, 215] width 175 height 29
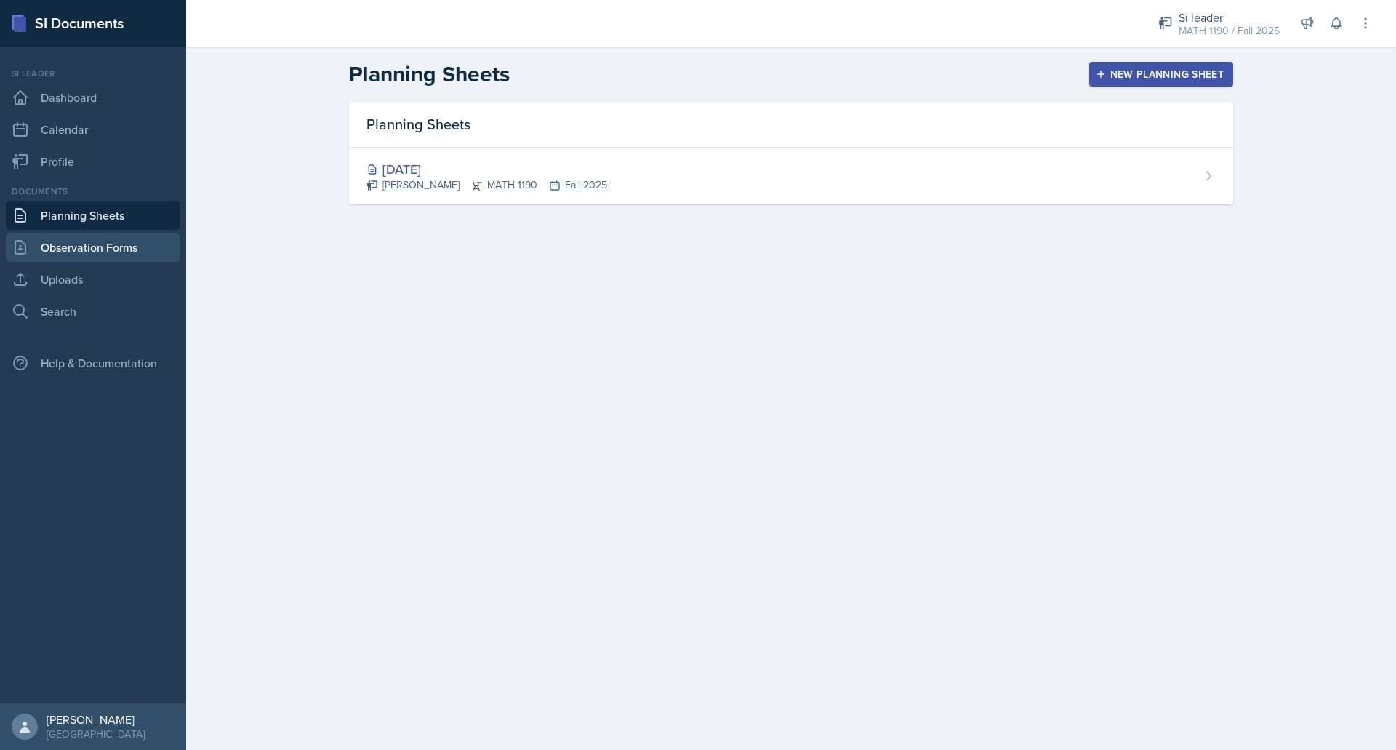
click at [139, 259] on link "Observation Forms" at bounding box center [93, 247] width 175 height 29
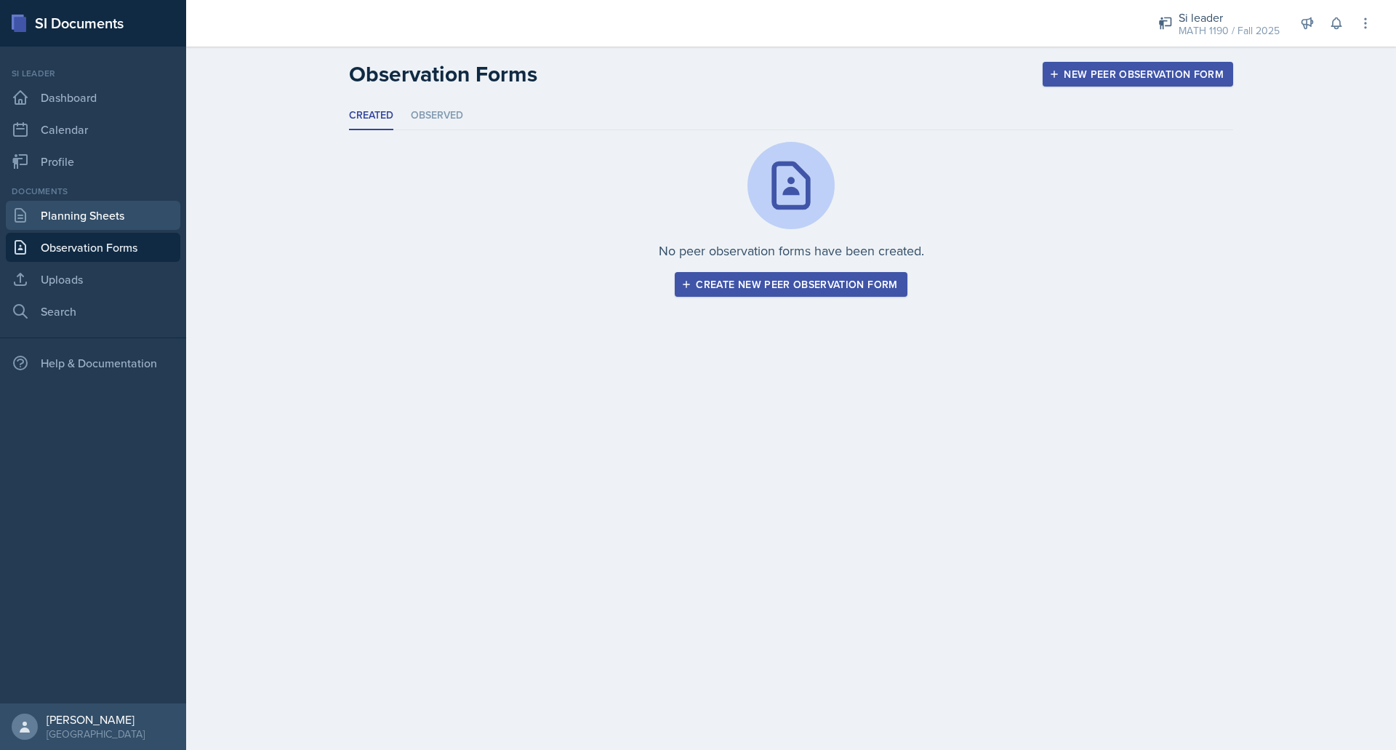
click at [103, 214] on link "Planning Sheets" at bounding box center [93, 215] width 175 height 29
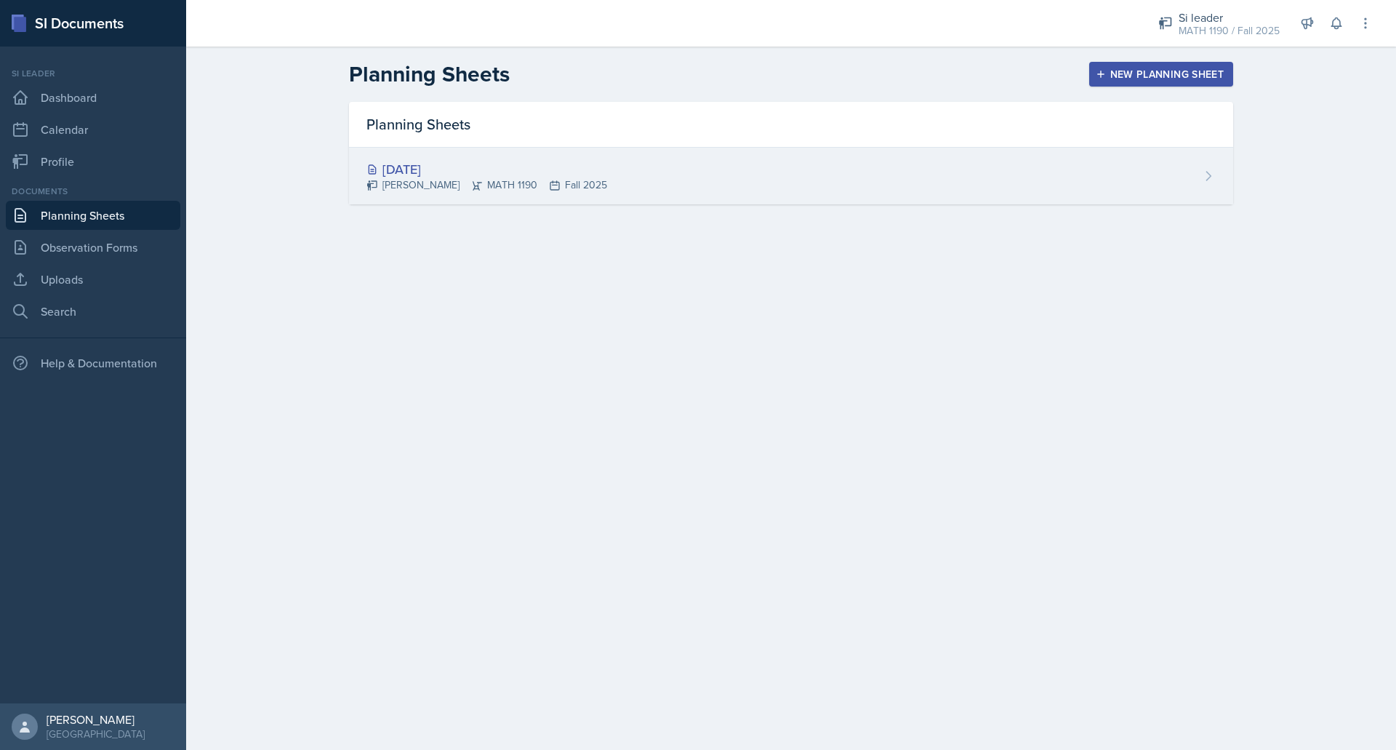
click at [477, 188] on div "[PERSON_NAME] MATH 1190 Fall 2025" at bounding box center [487, 184] width 241 height 15
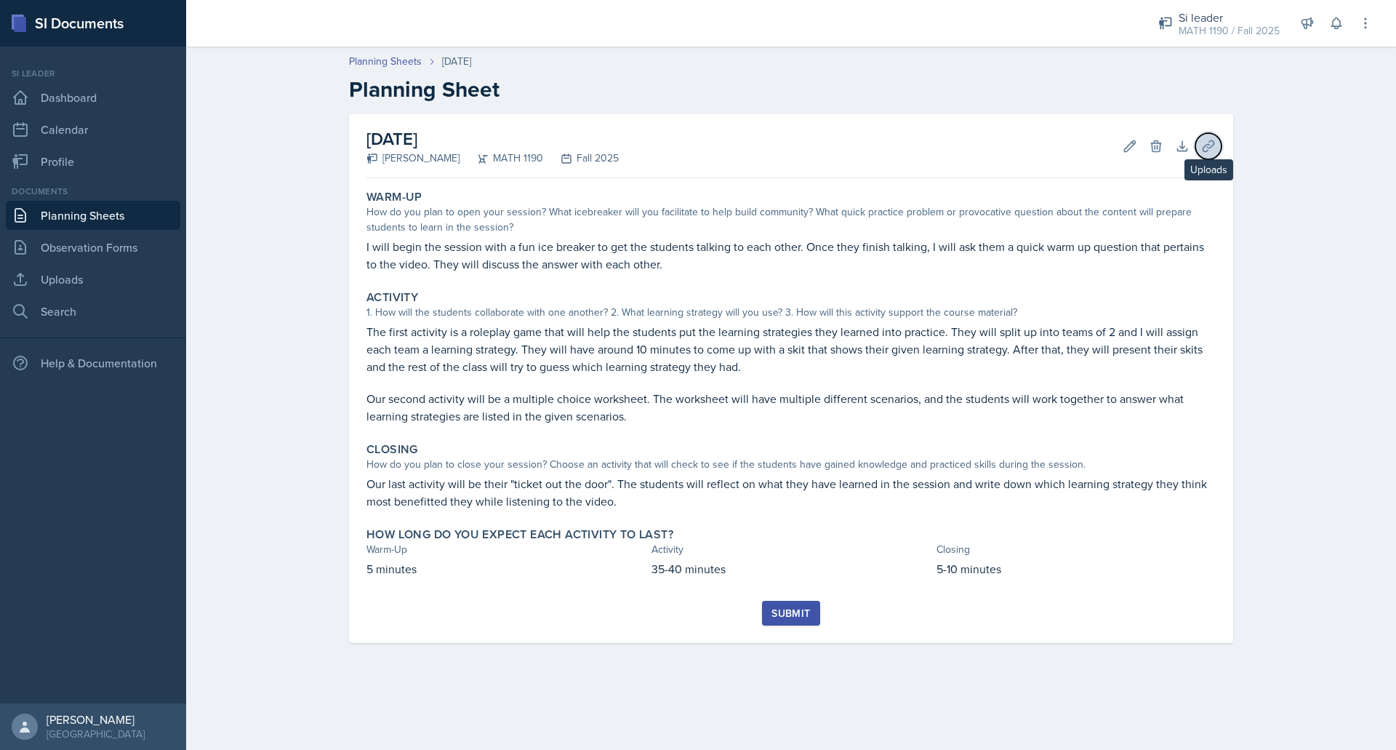
click at [1218, 149] on button "Uploads" at bounding box center [1209, 146] width 26 height 26
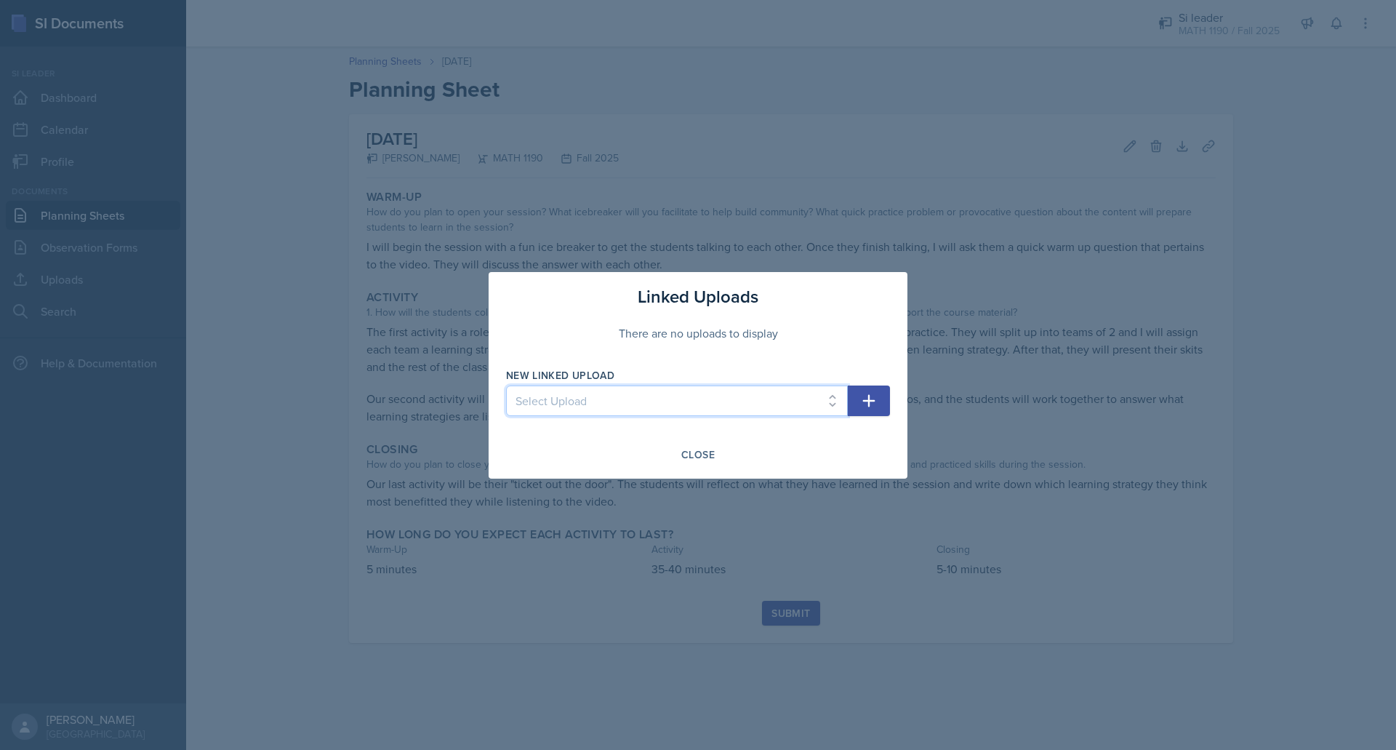
click at [663, 399] on select "Select Upload Mock session" at bounding box center [677, 400] width 342 height 31
select select "8451a45f-8cf9-4fca-a250-41fd7c36997e"
click at [506, 385] on select "Select Upload Mock session" at bounding box center [677, 400] width 342 height 31
click at [880, 409] on button "button" at bounding box center [869, 400] width 42 height 31
select select
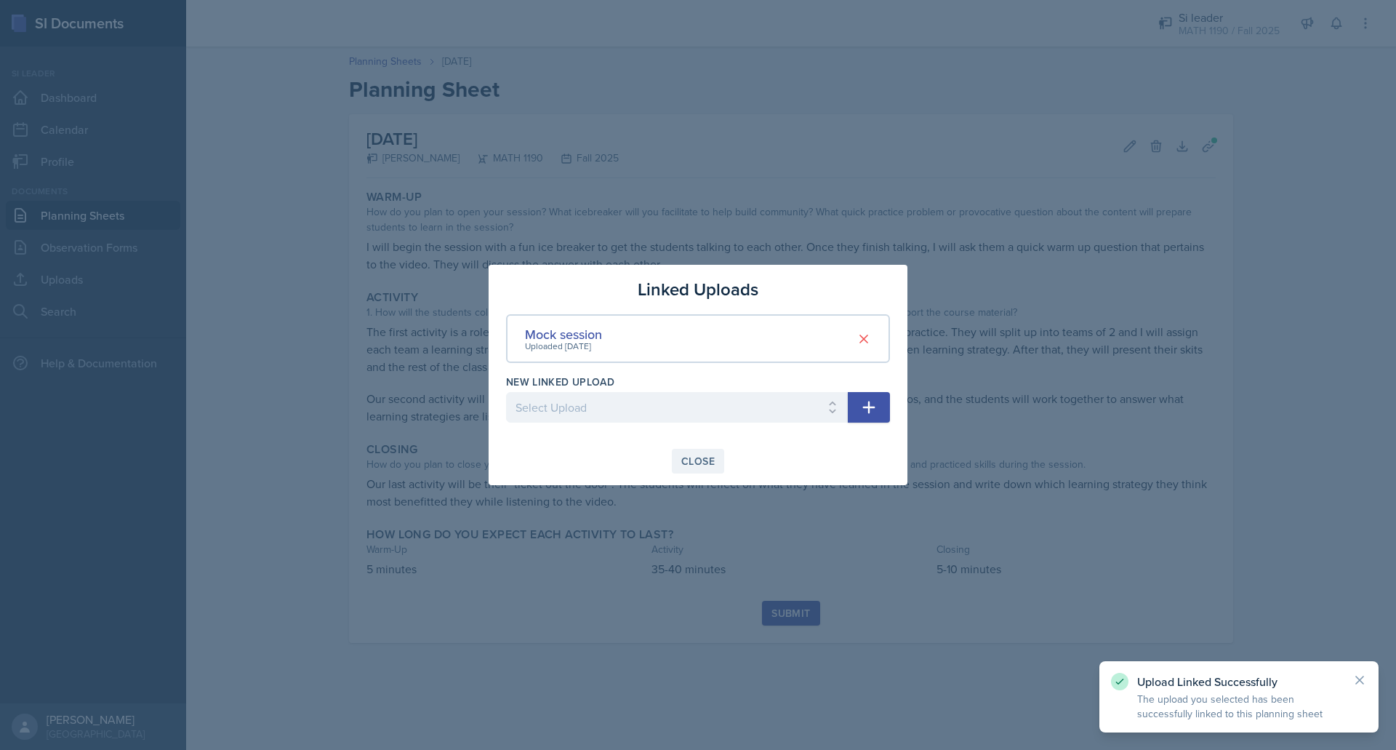
click at [688, 463] on div "Close" at bounding box center [697, 461] width 33 height 12
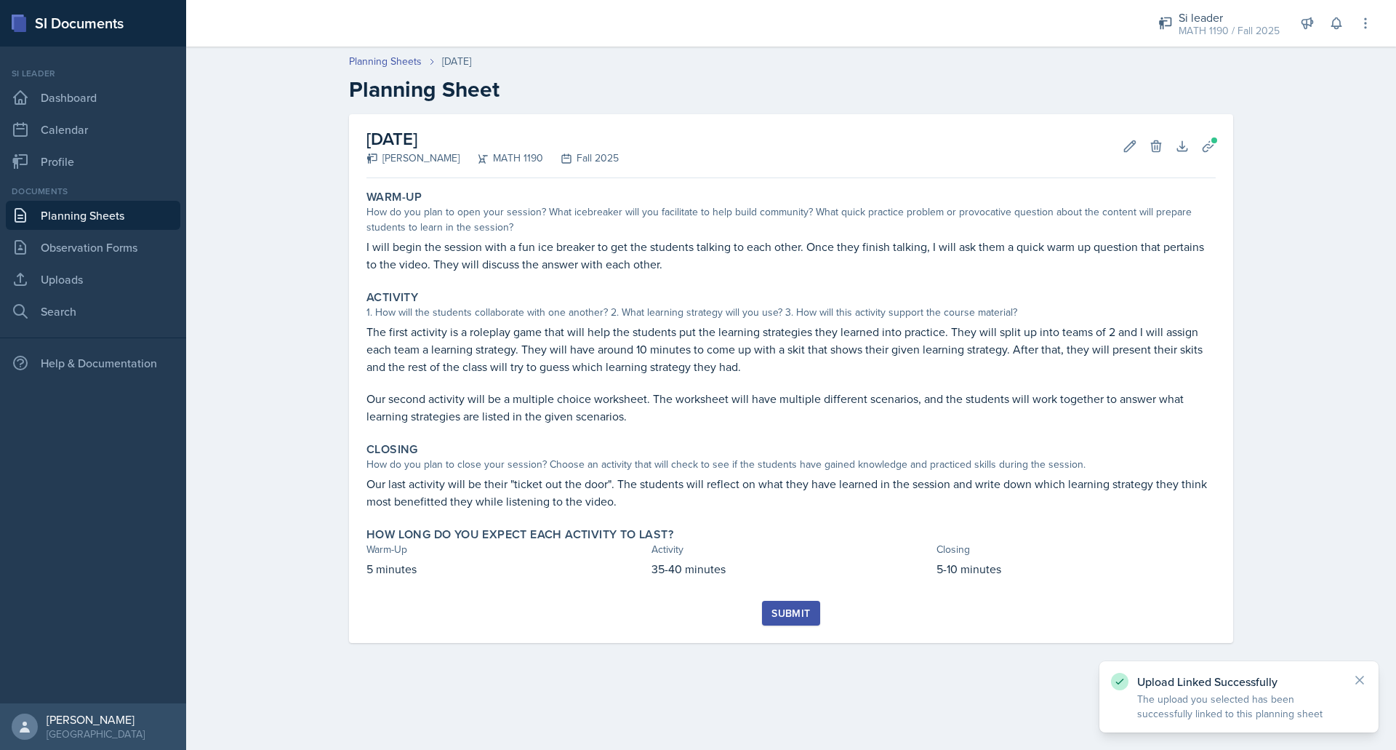
click at [796, 607] on div "Submit" at bounding box center [791, 613] width 39 height 12
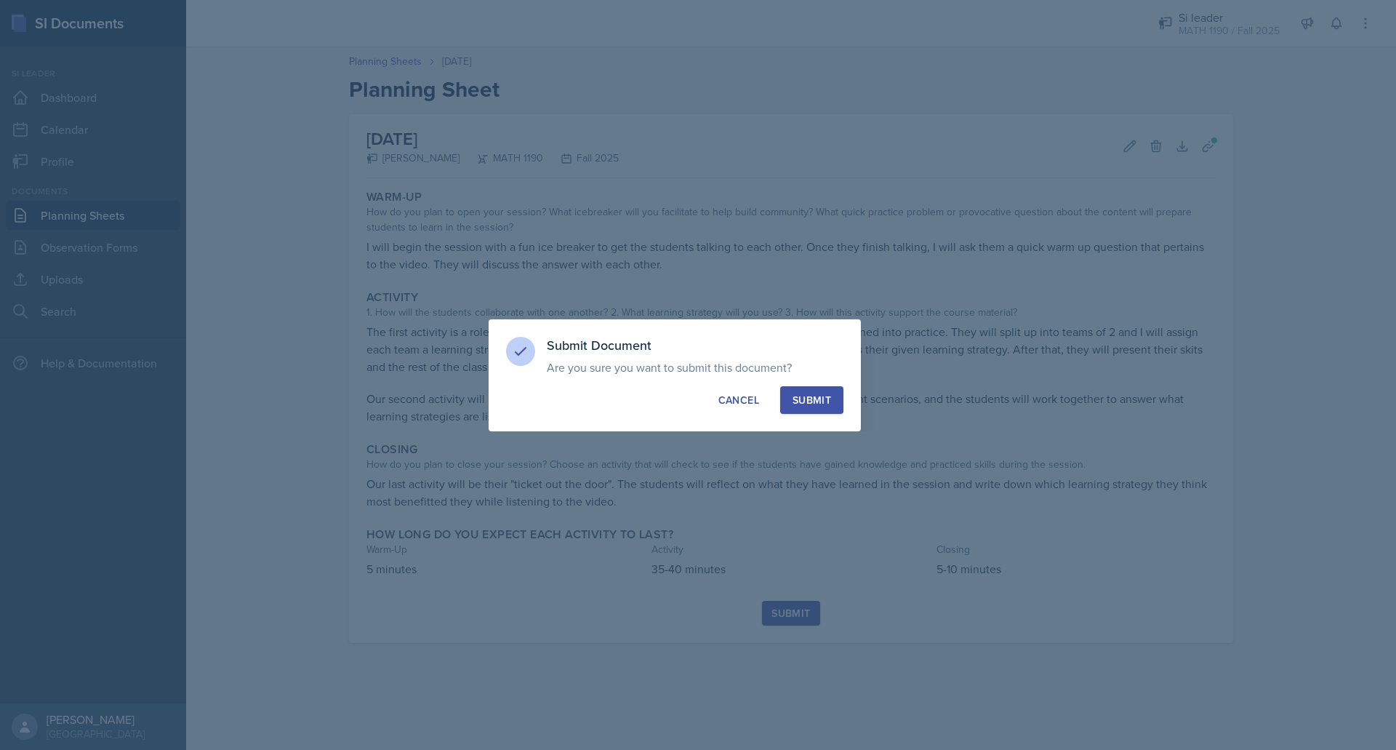
click at [818, 395] on div "Submit" at bounding box center [812, 400] width 39 height 15
